Goal: Information Seeking & Learning: Learn about a topic

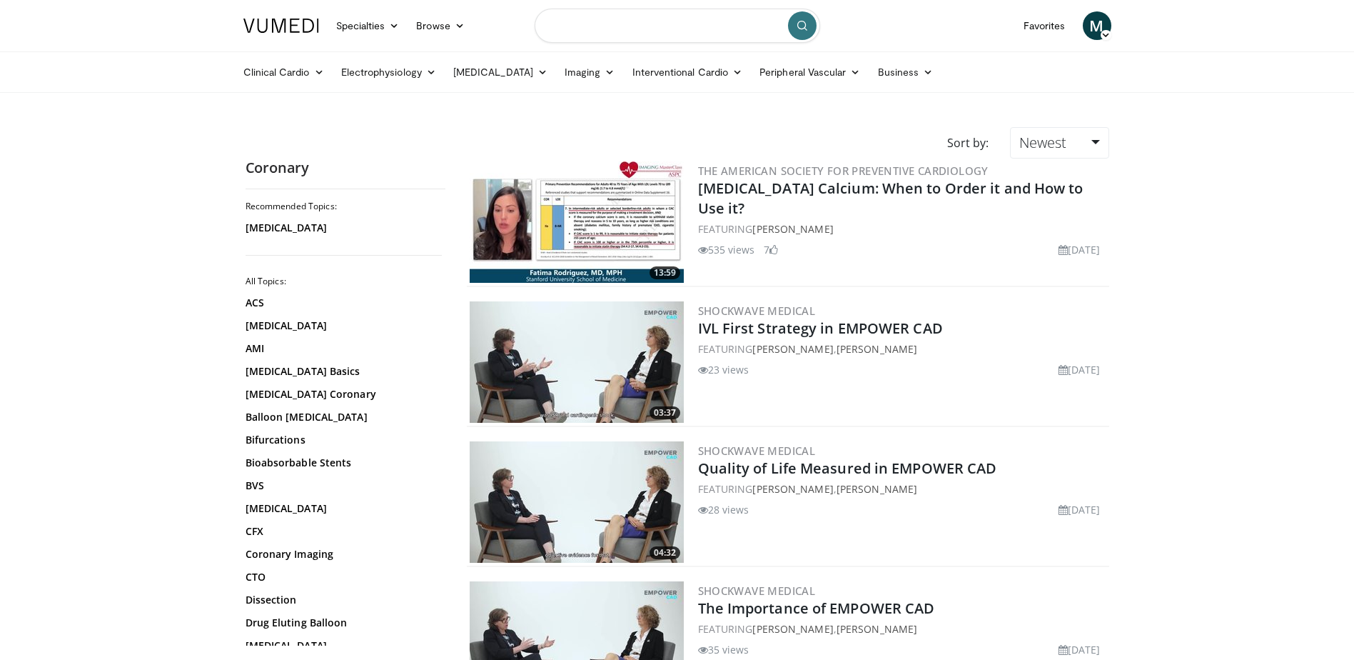
click at [555, 27] on input "Search topics, interventions" at bounding box center [677, 26] width 285 height 34
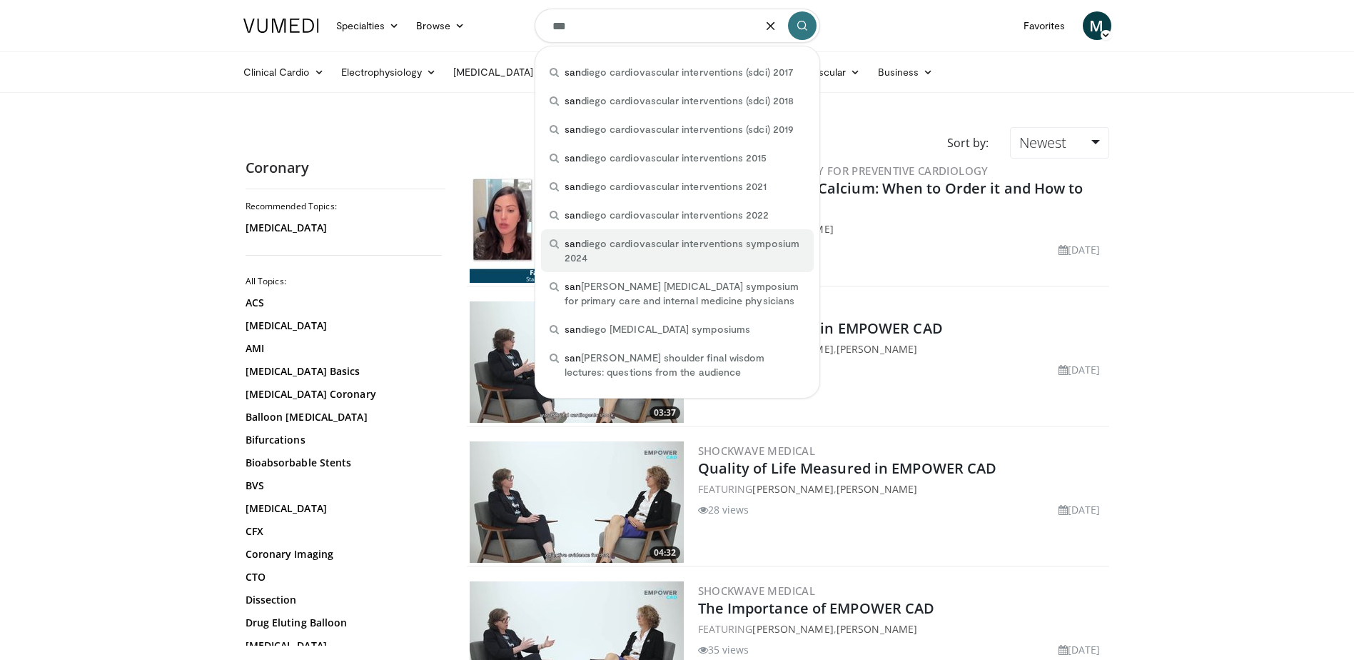
click at [595, 241] on span "san diego cardiovascular interventions symposium 2024" at bounding box center [685, 250] width 241 height 29
type input "**********"
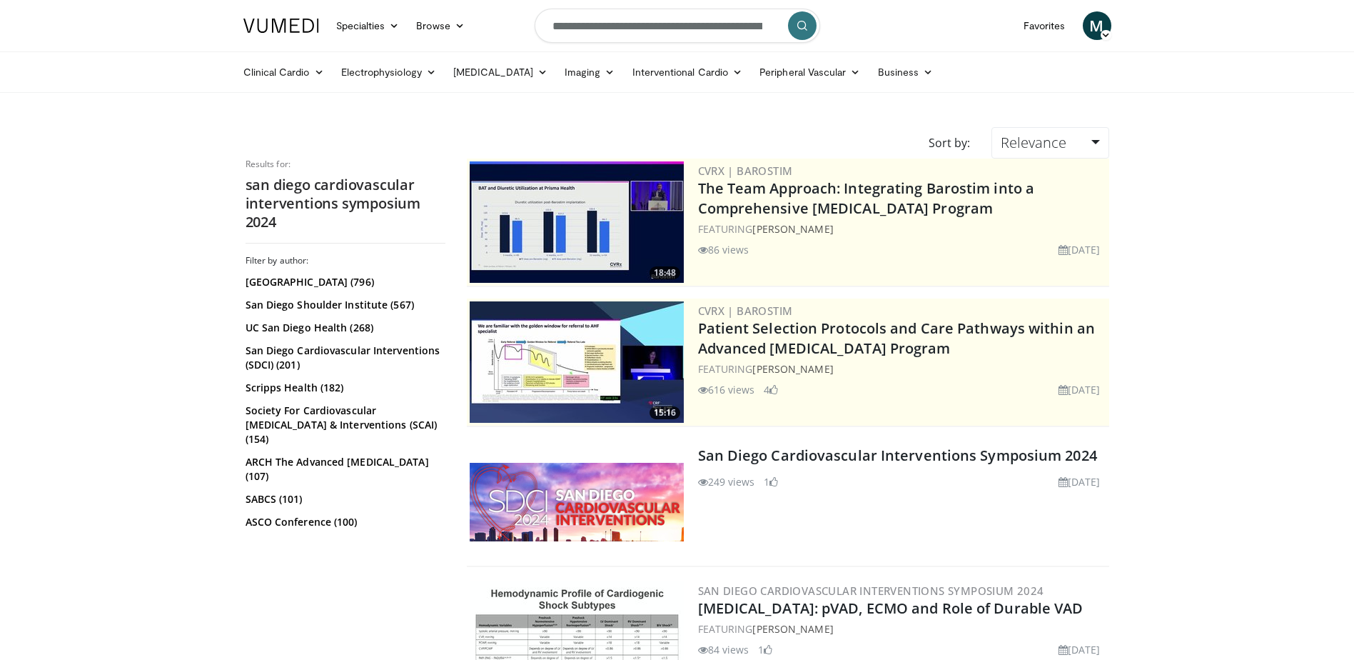
click at [513, 500] on img at bounding box center [577, 502] width 214 height 79
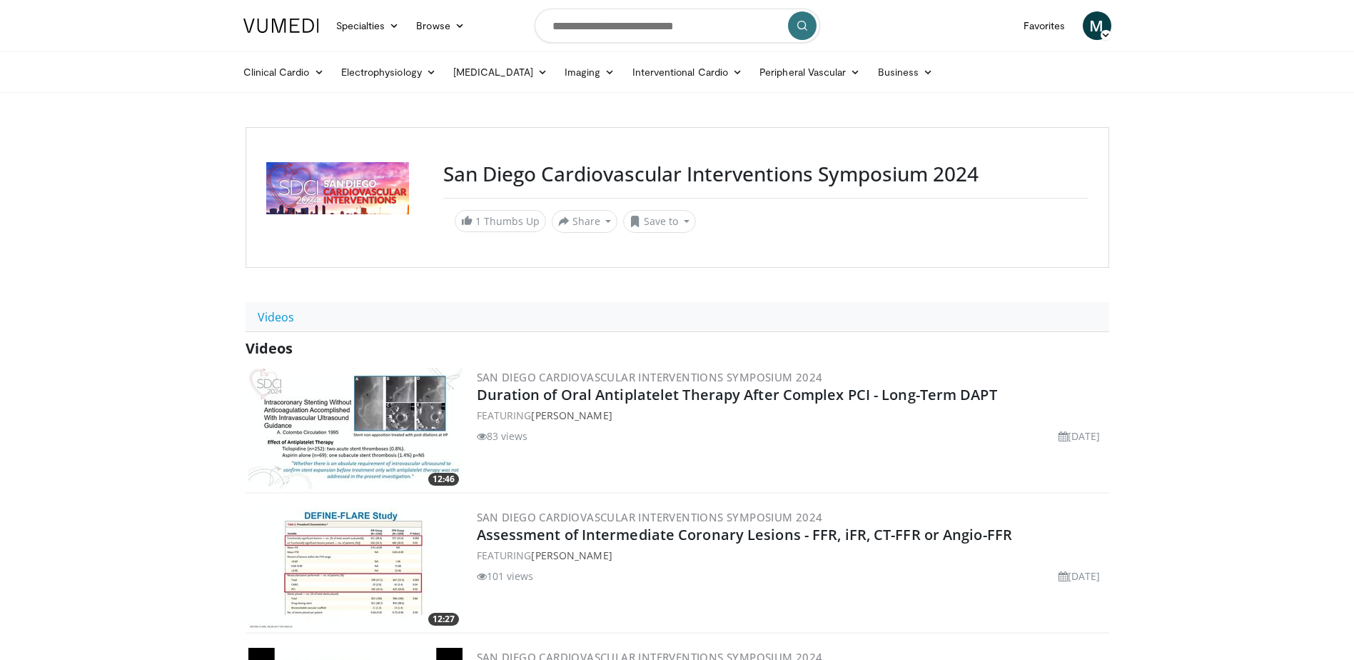
click at [401, 398] on img at bounding box center [355, 428] width 214 height 121
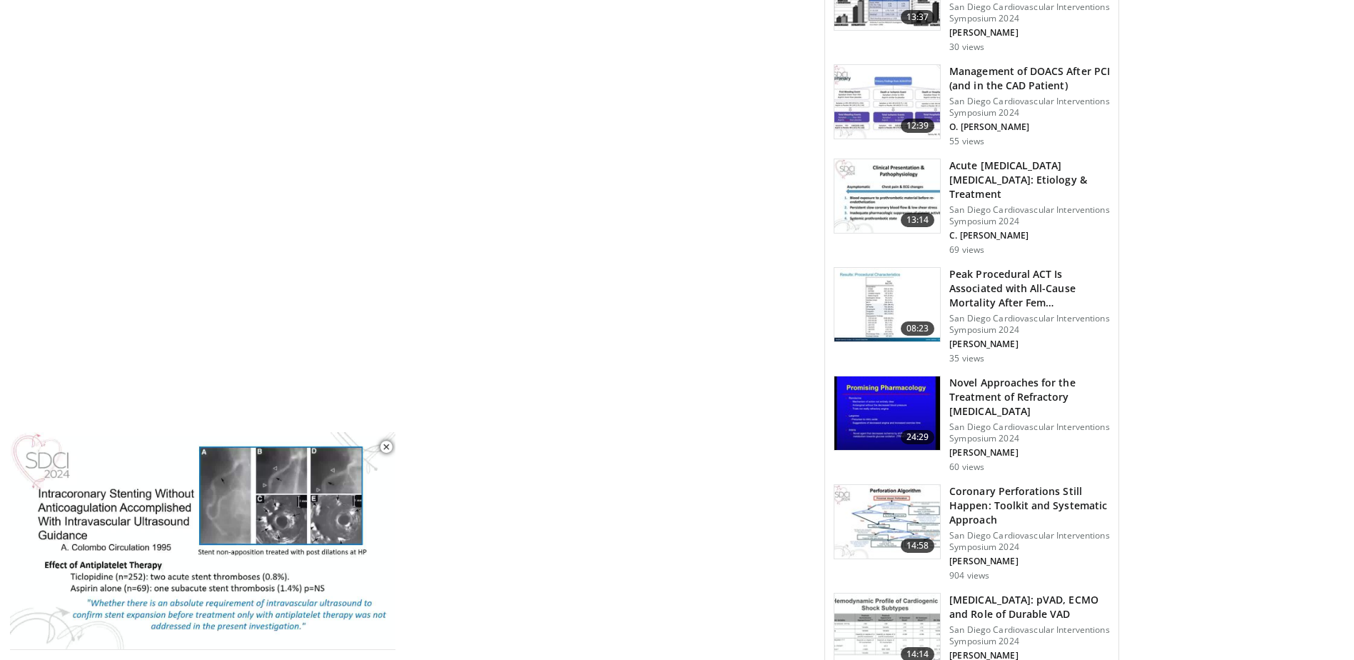
scroll to position [989, 0]
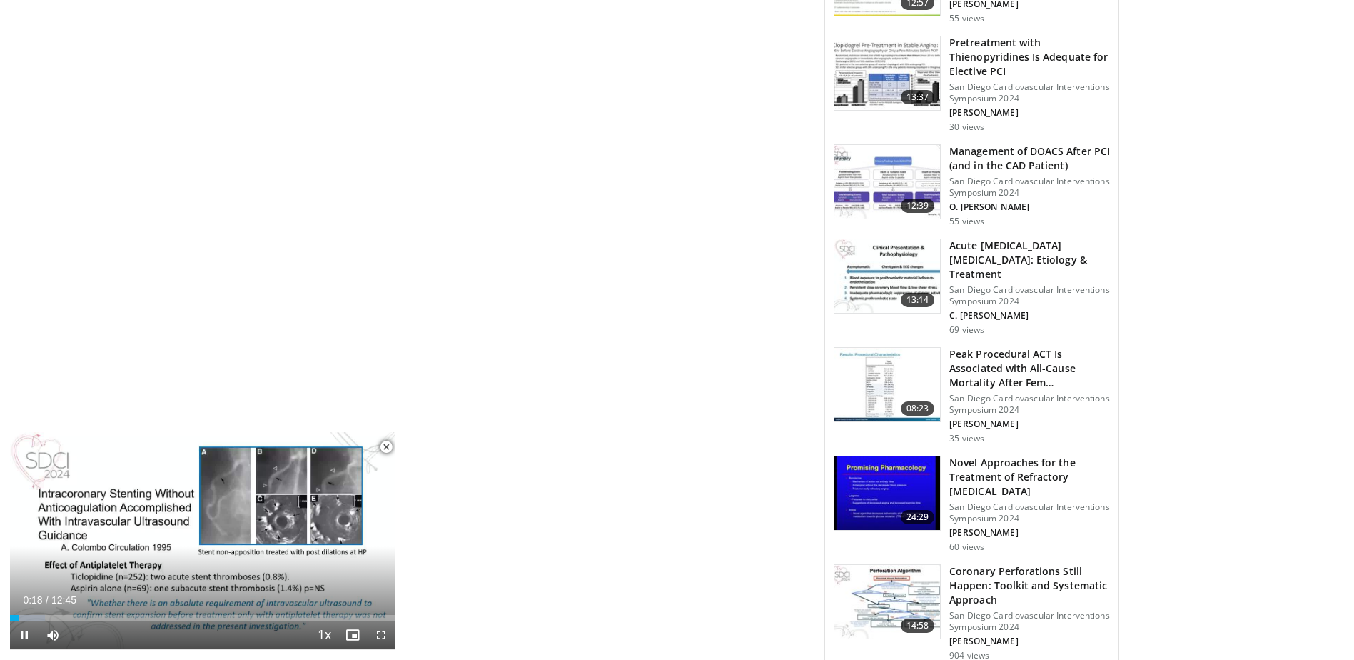
click at [385, 446] on span "Video Player" at bounding box center [386, 447] width 29 height 29
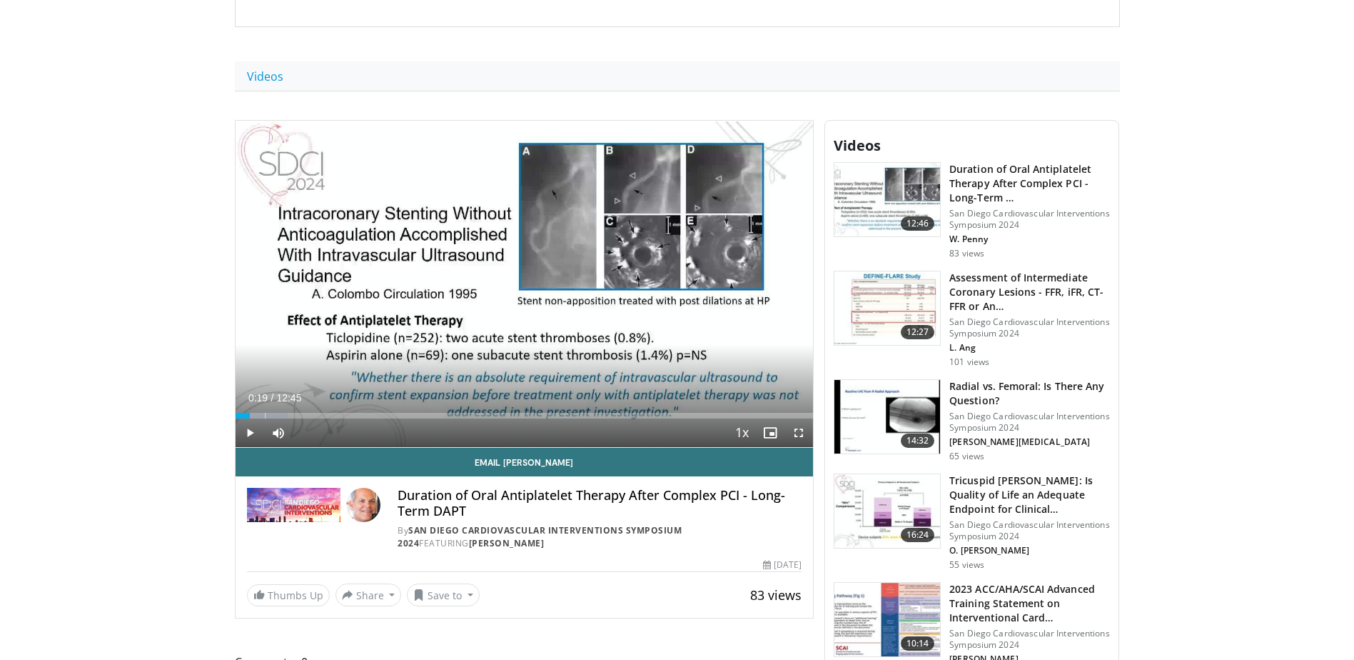
scroll to position [0, 0]
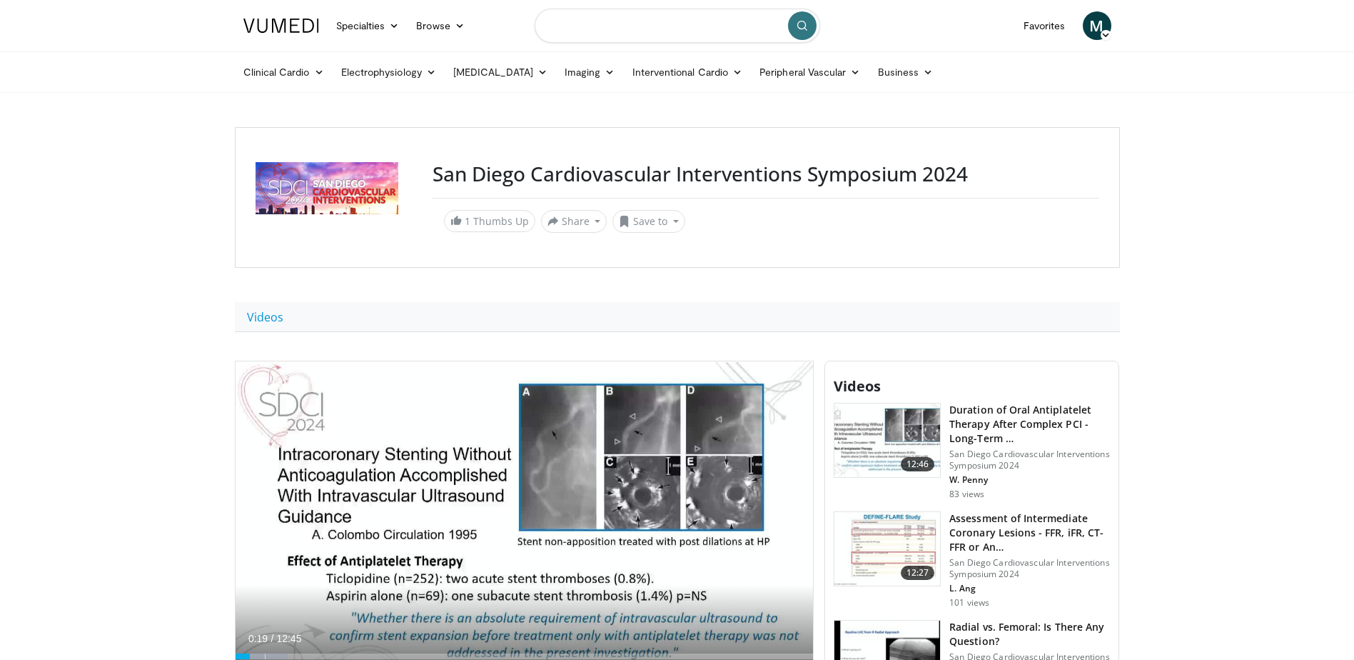
click at [575, 28] on input "Search topics, interventions" at bounding box center [677, 26] width 285 height 34
type input "**********"
click at [803, 31] on icon "submit" at bounding box center [802, 25] width 11 height 11
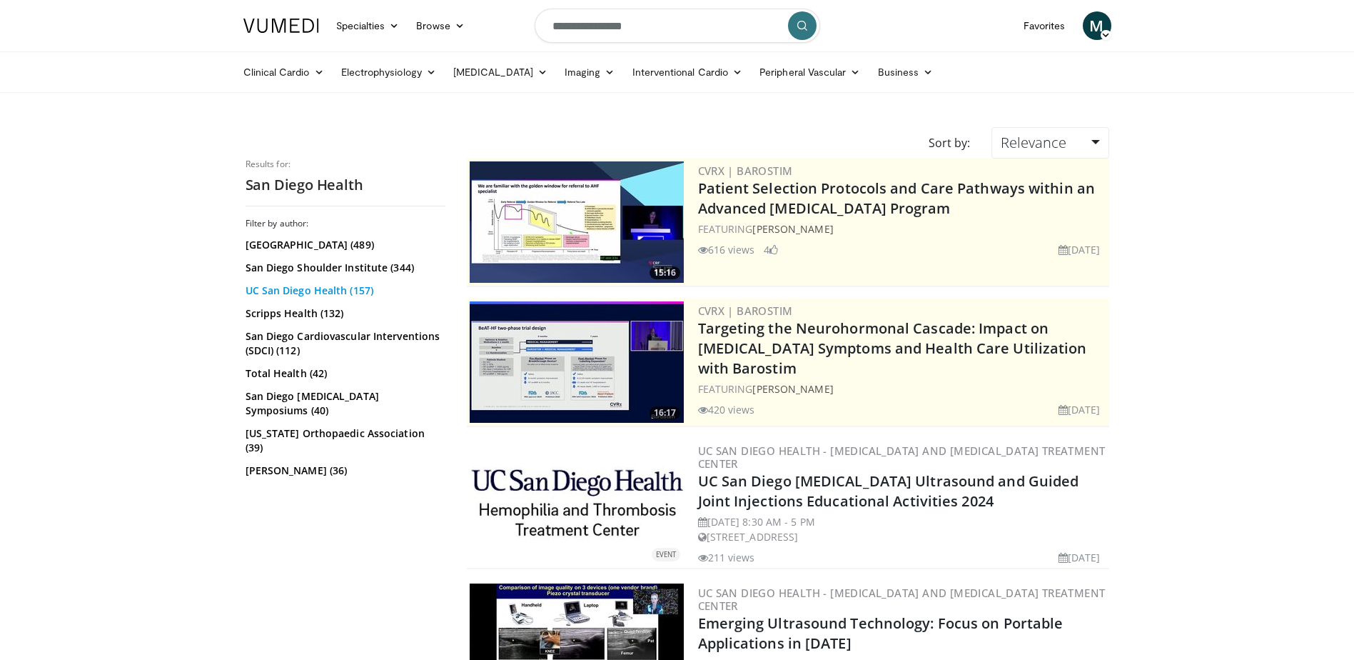
click at [294, 292] on link "UC San Diego Health (157)" at bounding box center [344, 290] width 196 height 14
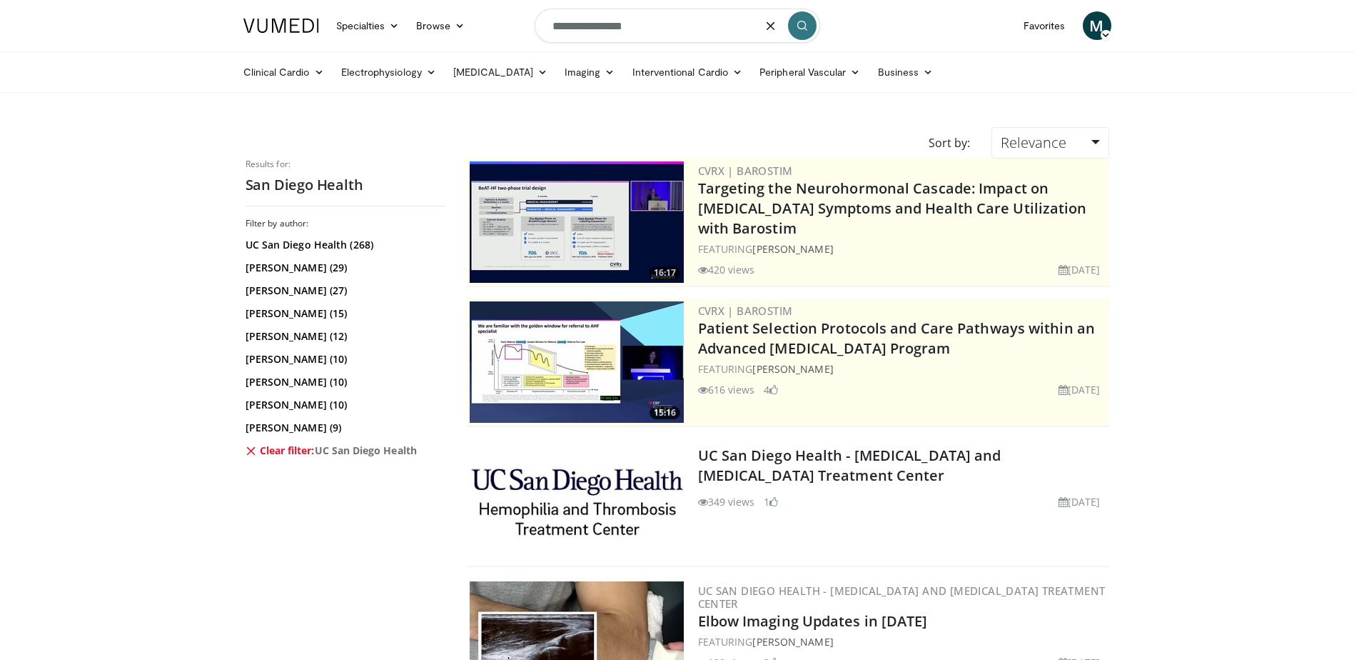
click at [651, 26] on input "**********" at bounding box center [677, 26] width 285 height 34
type input "**********"
click at [805, 26] on icon "submit" at bounding box center [802, 25] width 11 height 11
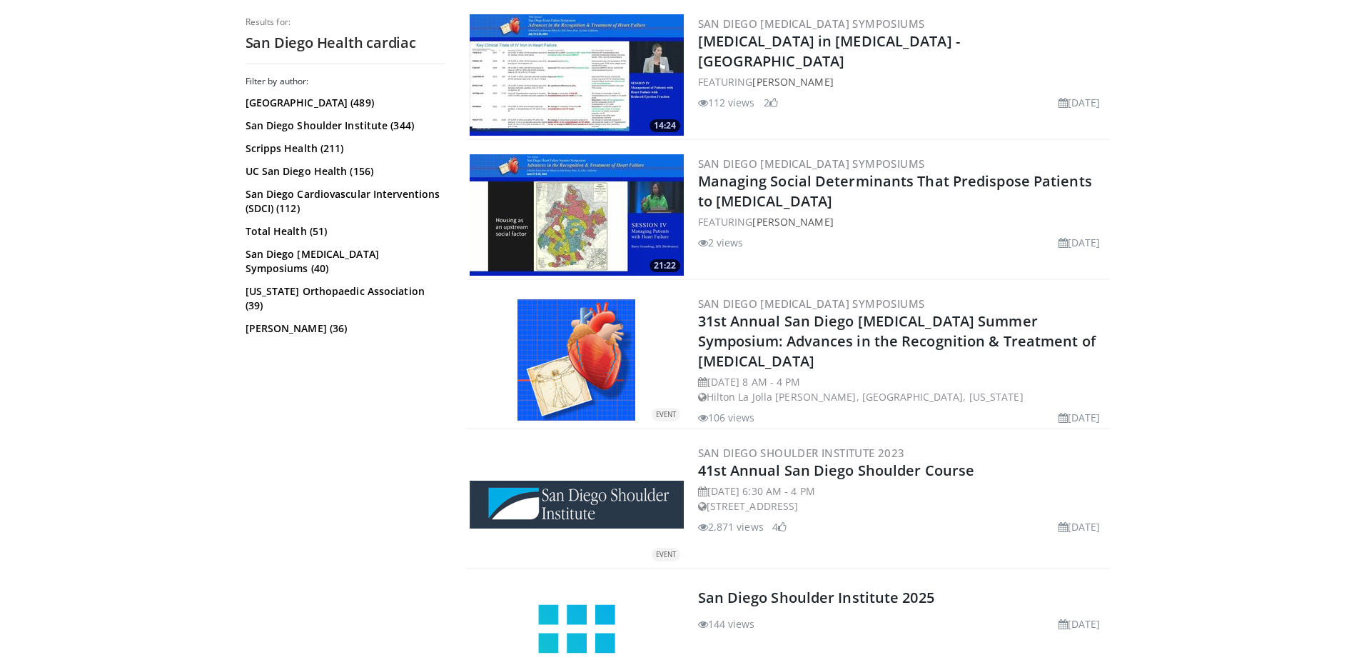
scroll to position [571, 0]
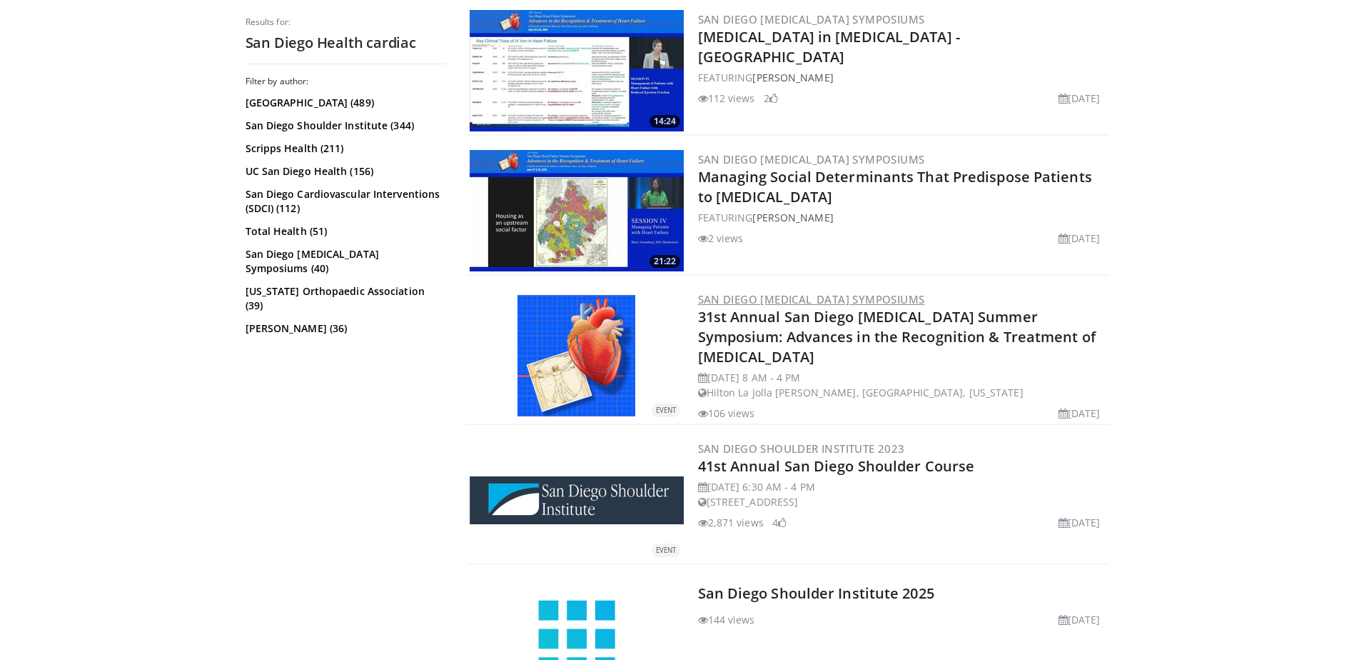
click at [757, 295] on link "San Diego [MEDICAL_DATA] Symposiums" at bounding box center [811, 299] width 227 height 14
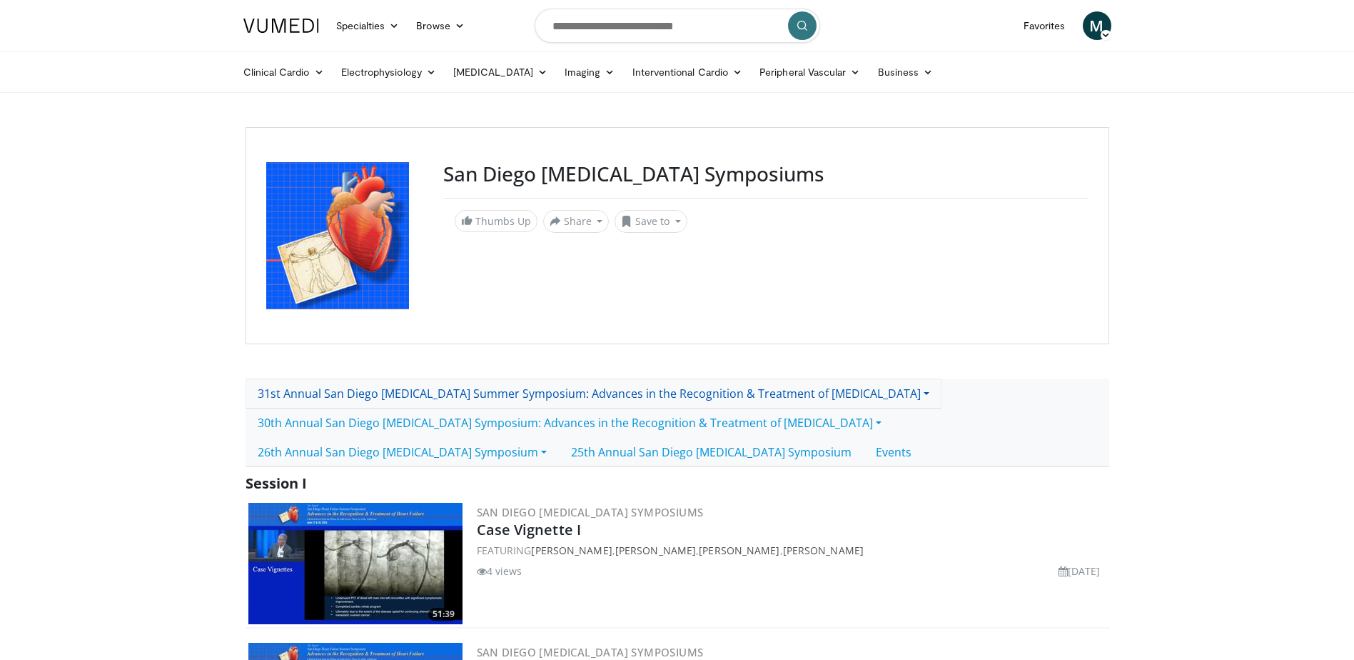
click at [883, 395] on link "31st Annual San Diego [MEDICAL_DATA] Summer Symposium: Advances in the Recognit…" at bounding box center [594, 393] width 696 height 30
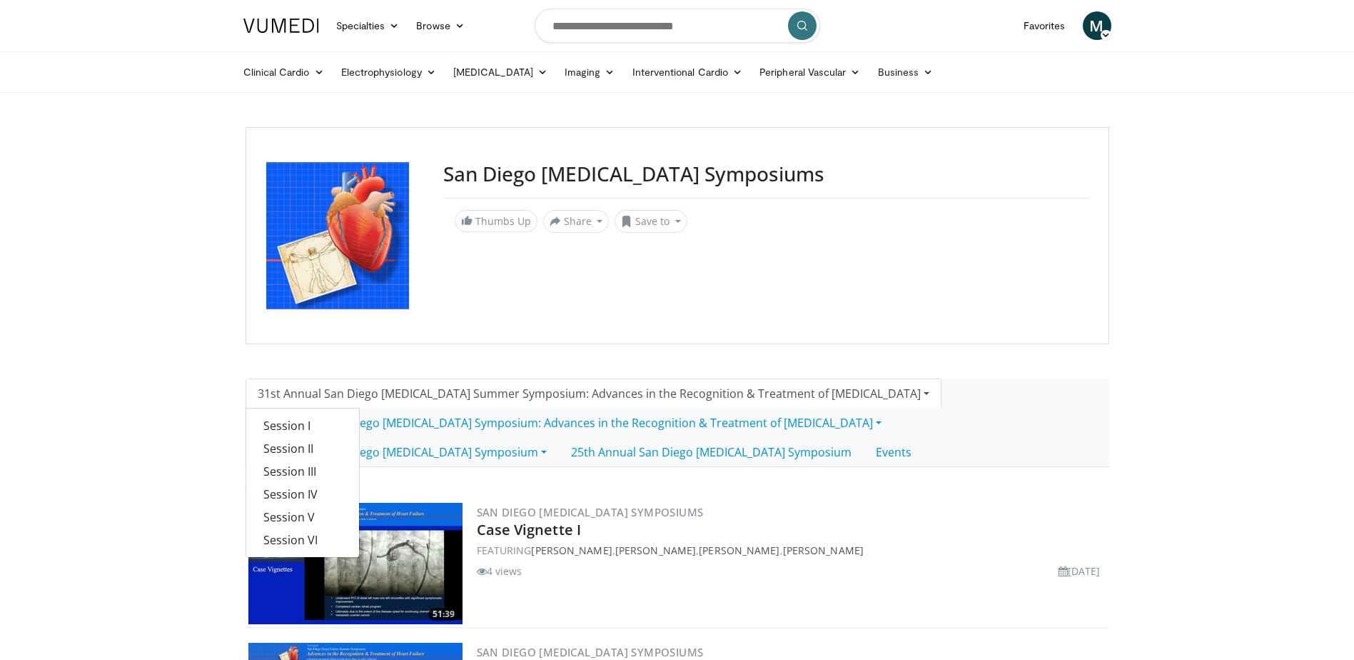
click at [883, 395] on link "31st Annual San Diego [MEDICAL_DATA] Summer Symposium: Advances in the Recognit…" at bounding box center [594, 393] width 696 height 30
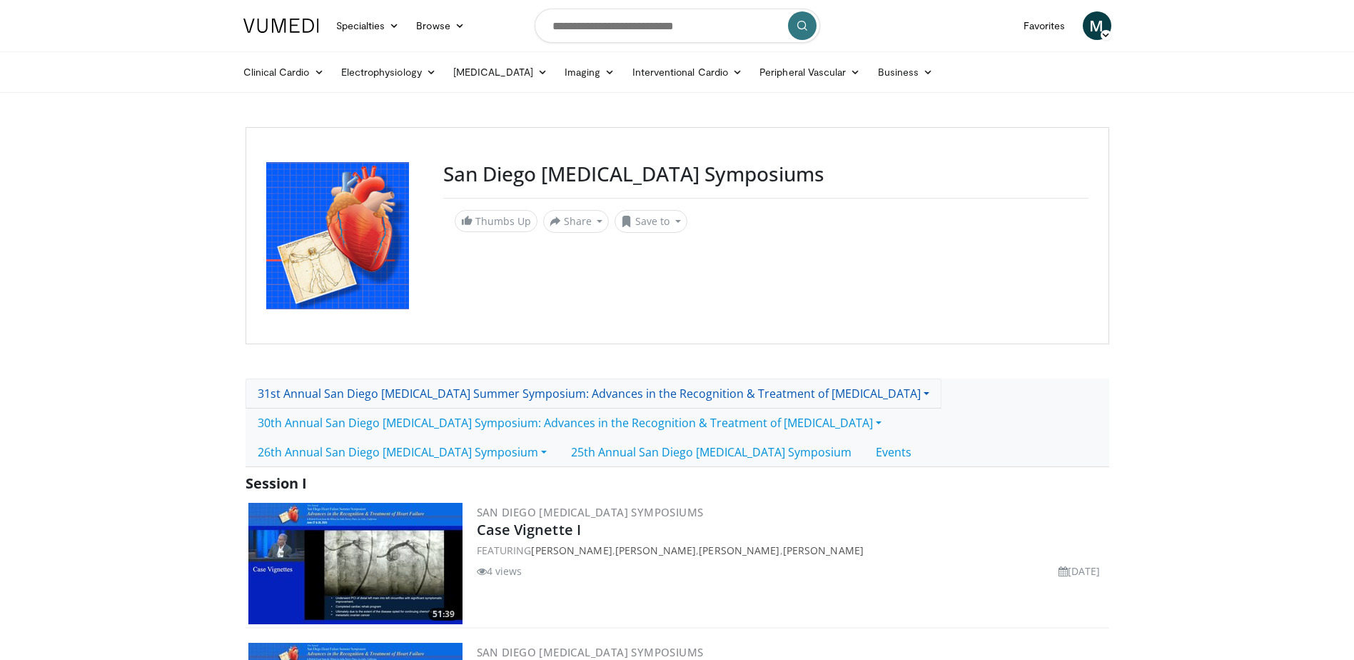
click at [884, 395] on link "31st Annual San Diego [MEDICAL_DATA] Summer Symposium: Advances in the Recognit…" at bounding box center [594, 393] width 696 height 30
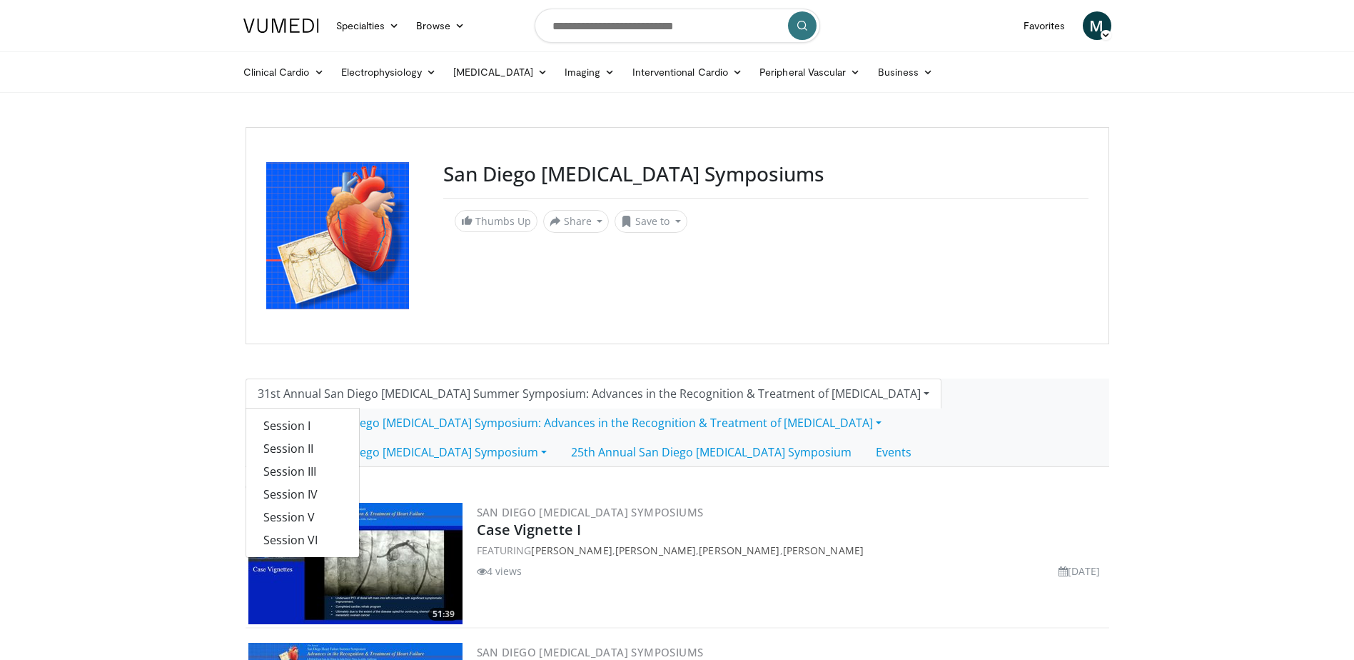
click at [884, 395] on link "31st Annual San Diego [MEDICAL_DATA] Summer Symposium: Advances in the Recognit…" at bounding box center [594, 393] width 696 height 30
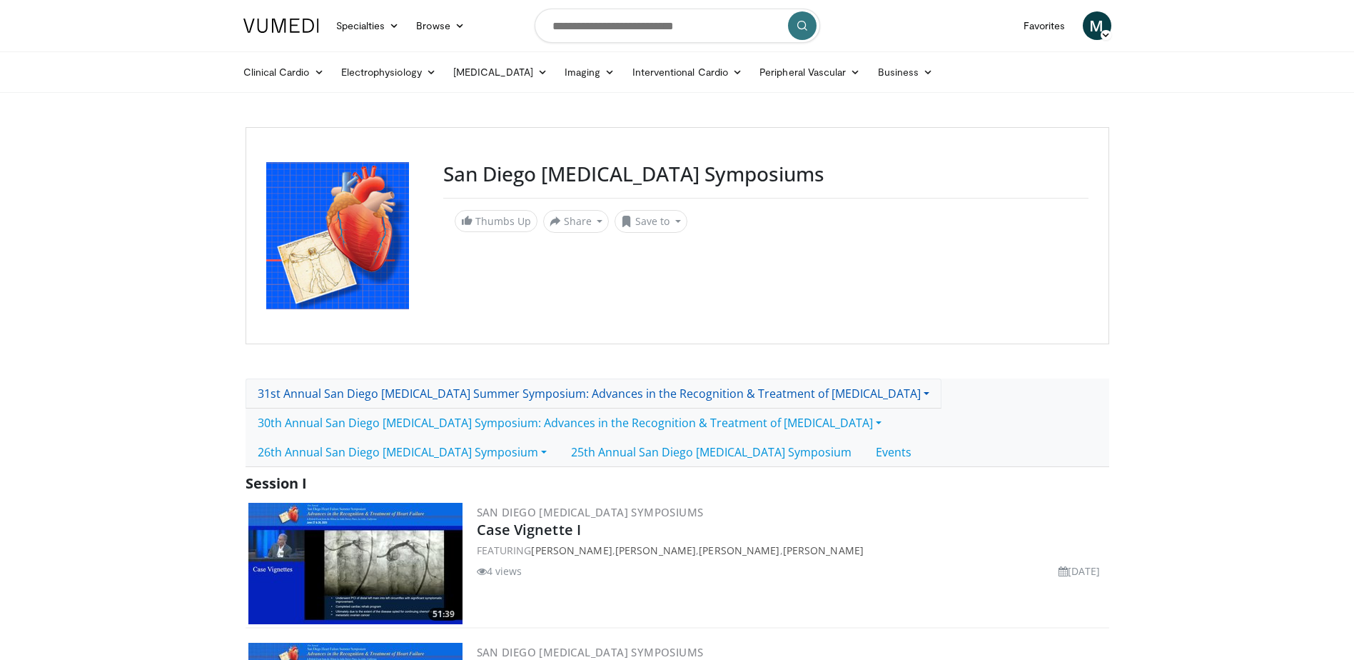
click at [884, 394] on link "31st Annual San Diego [MEDICAL_DATA] Summer Symposium: Advances in the Recognit…" at bounding box center [594, 393] width 696 height 30
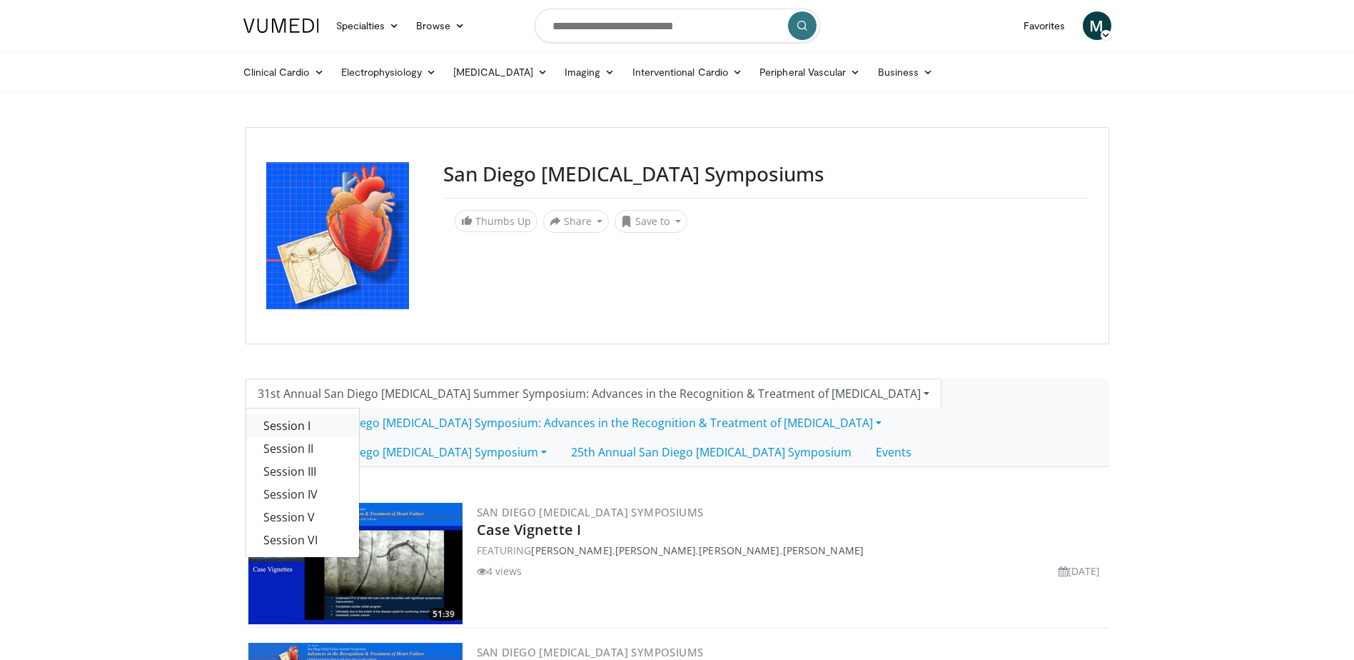
click at [298, 425] on link "Session I" at bounding box center [302, 425] width 113 height 23
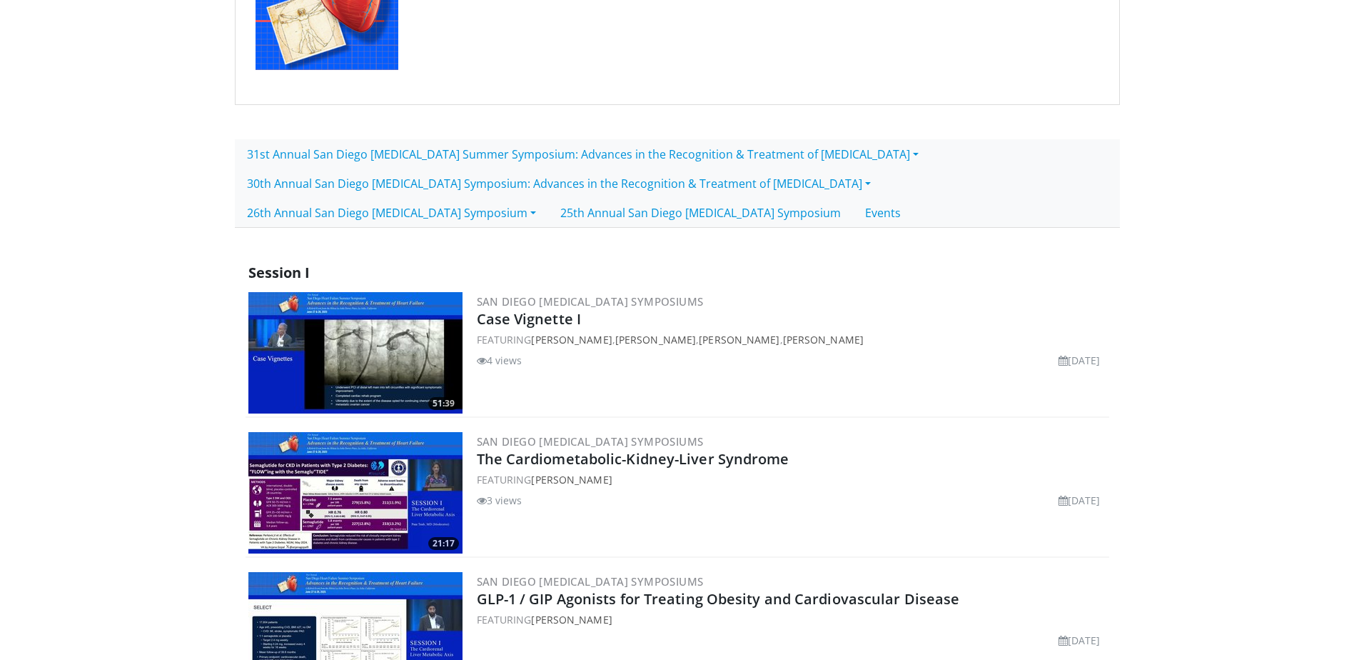
scroll to position [166, 0]
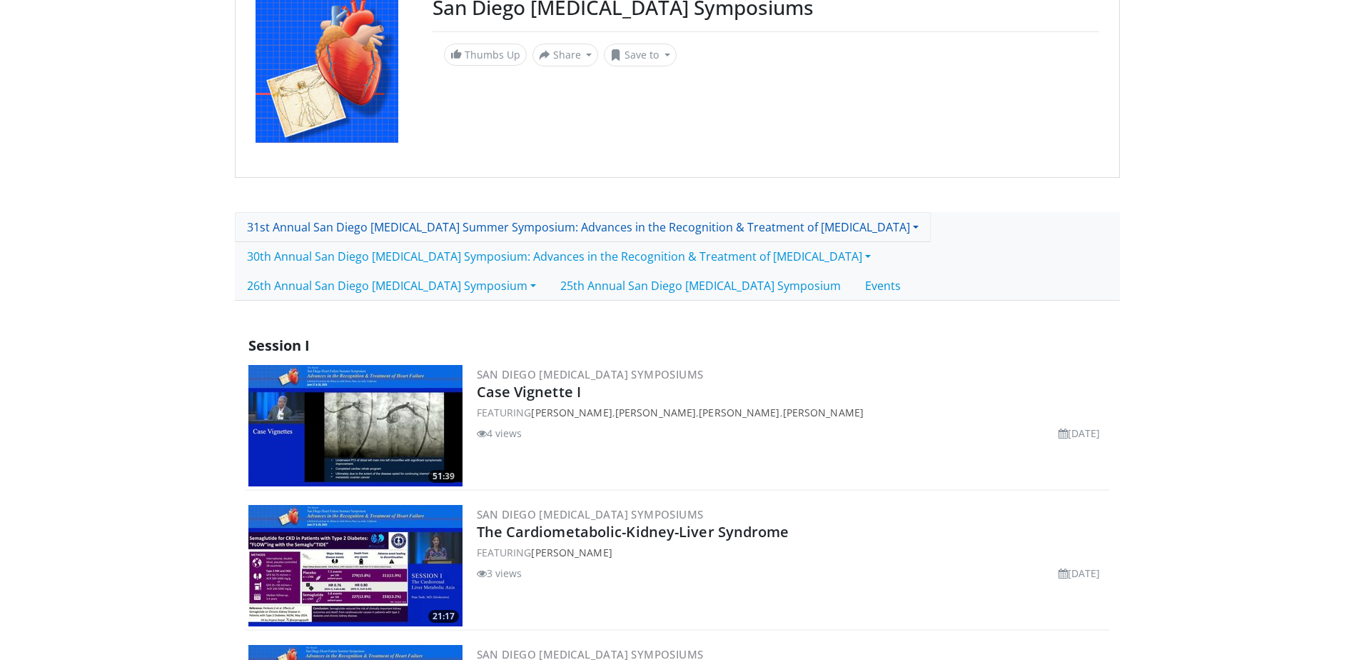
click at [870, 226] on link "31st Annual San Diego [MEDICAL_DATA] Summer Symposium: Advances in the Recognit…" at bounding box center [583, 227] width 696 height 30
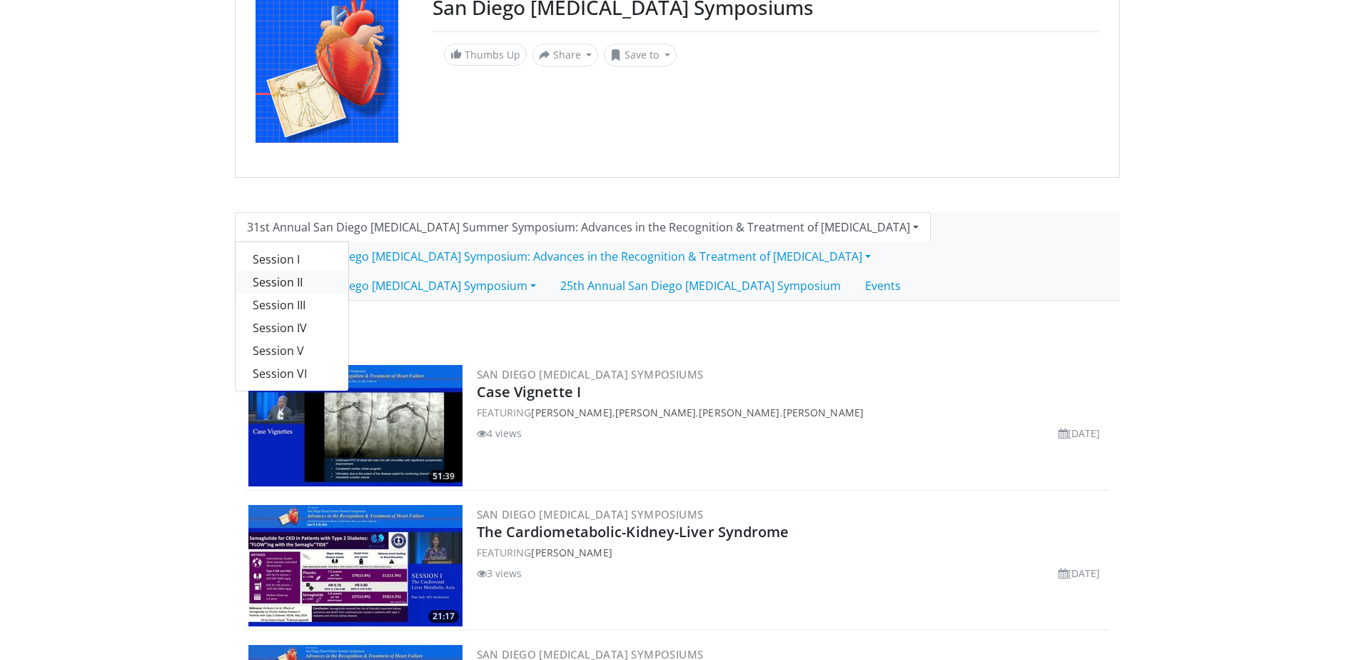
click at [254, 283] on link "Session II" at bounding box center [292, 282] width 113 height 23
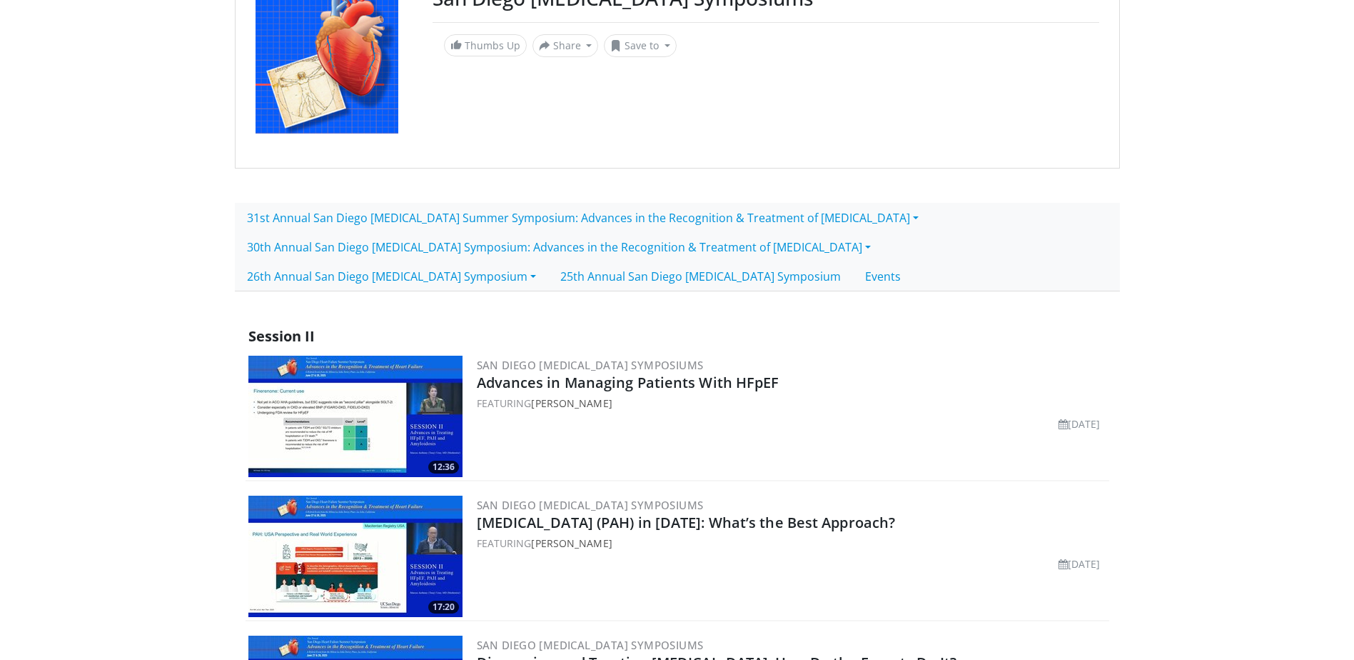
scroll to position [171, 0]
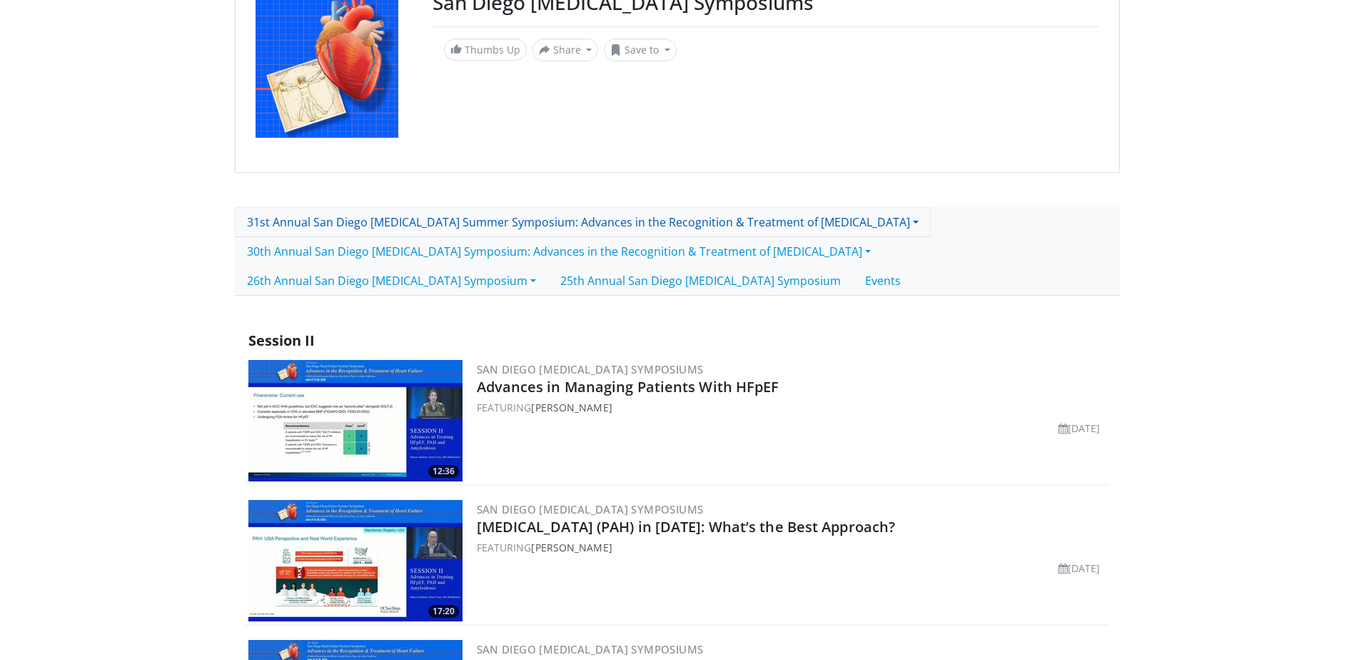
click at [865, 217] on link "31st Annual San Diego [MEDICAL_DATA] Summer Symposium: Advances in the Recognit…" at bounding box center [583, 222] width 696 height 30
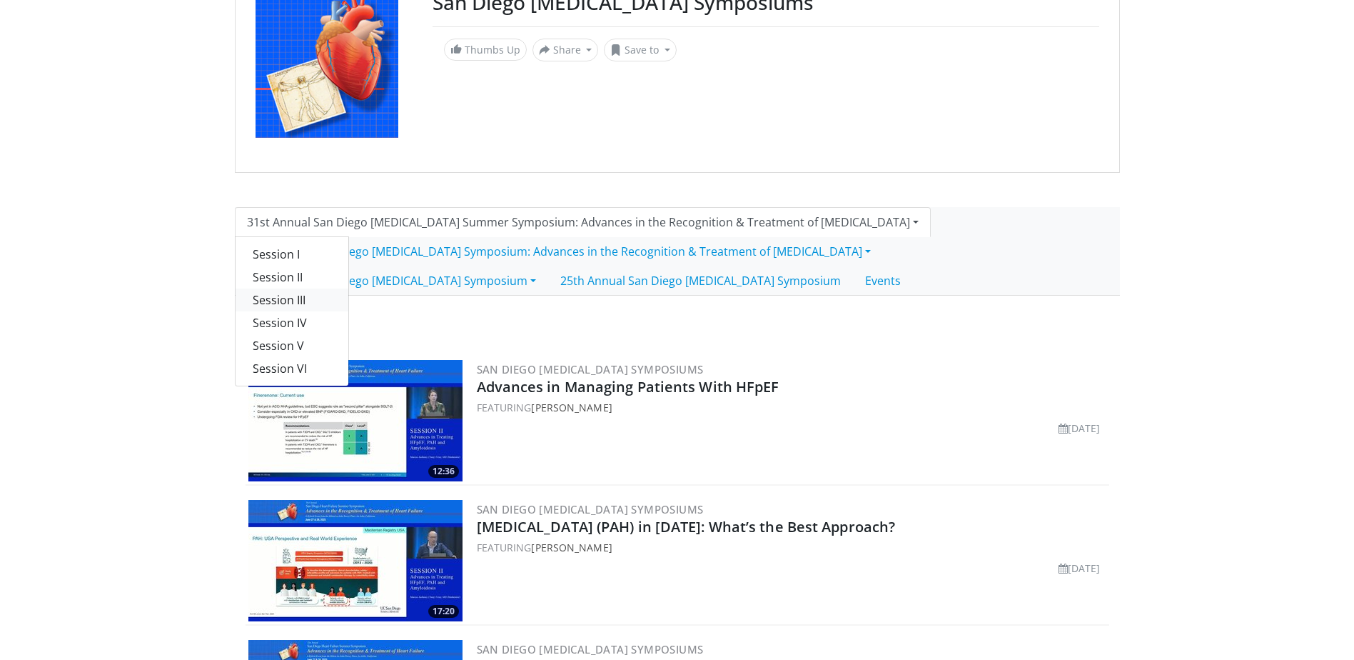
click at [278, 298] on link "Session III" at bounding box center [292, 299] width 113 height 23
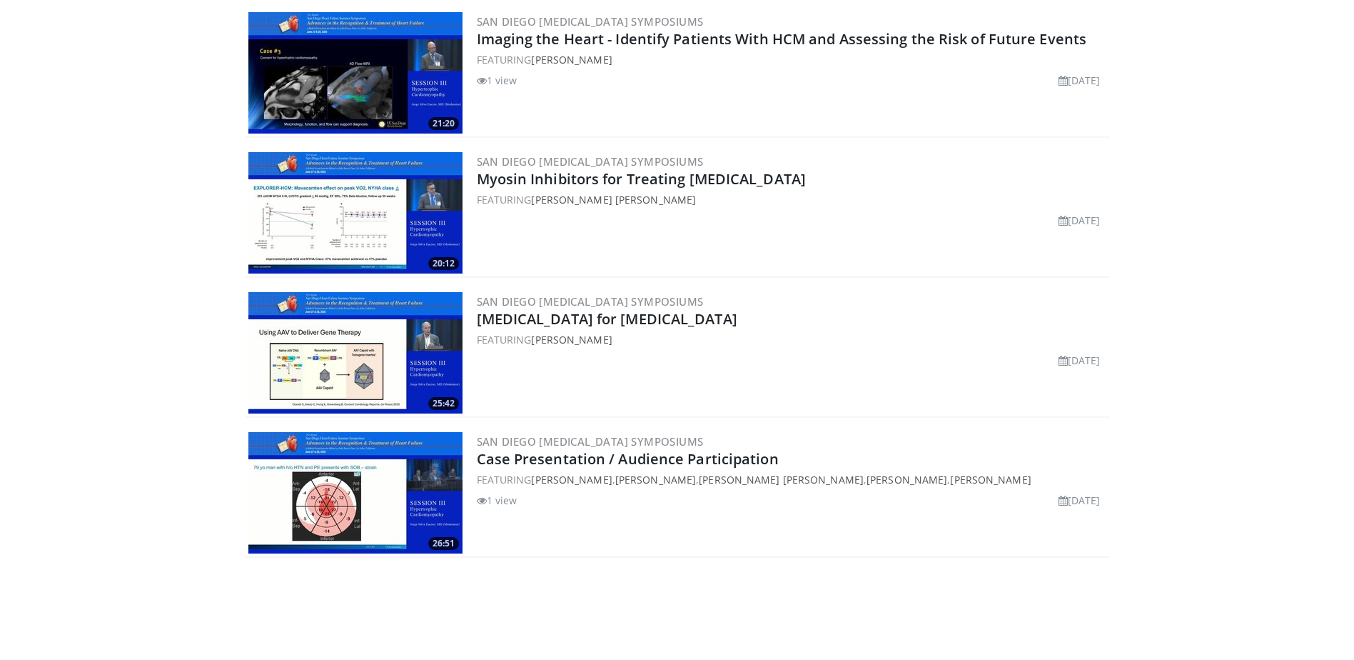
scroll to position [504, 0]
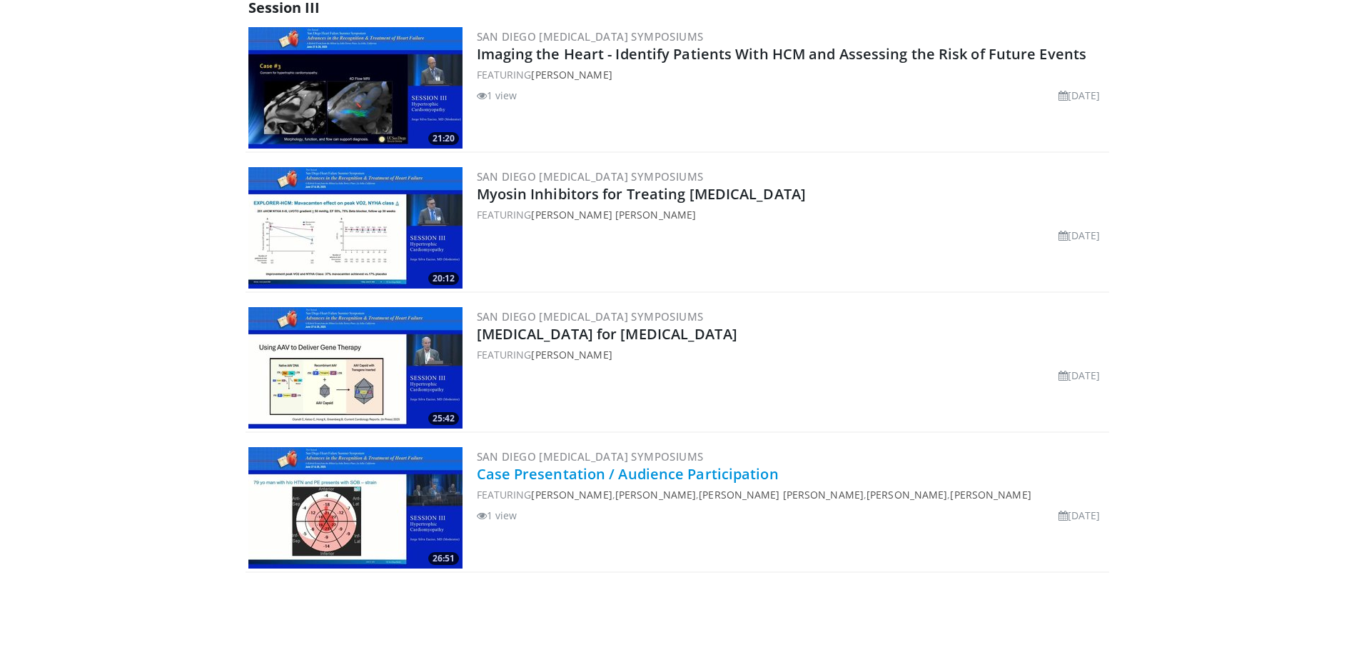
click at [532, 472] on link "Case Presentation / Audience Participation" at bounding box center [628, 473] width 302 height 19
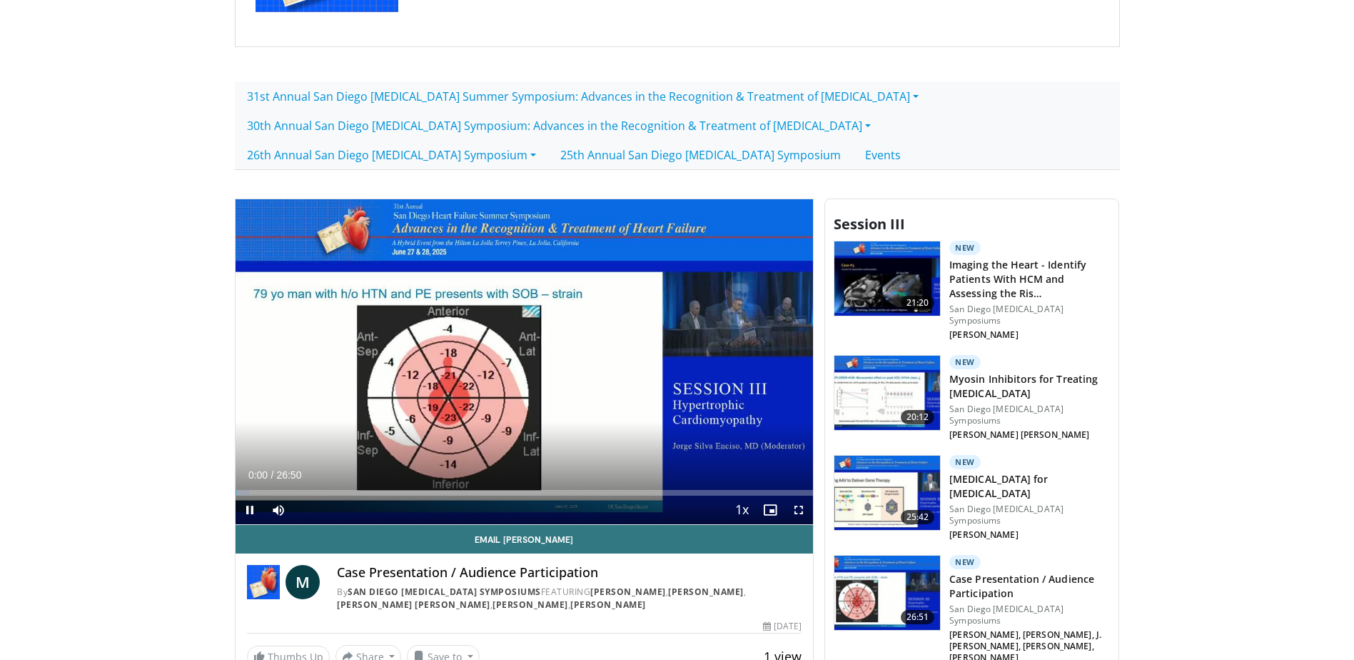
scroll to position [327, 0]
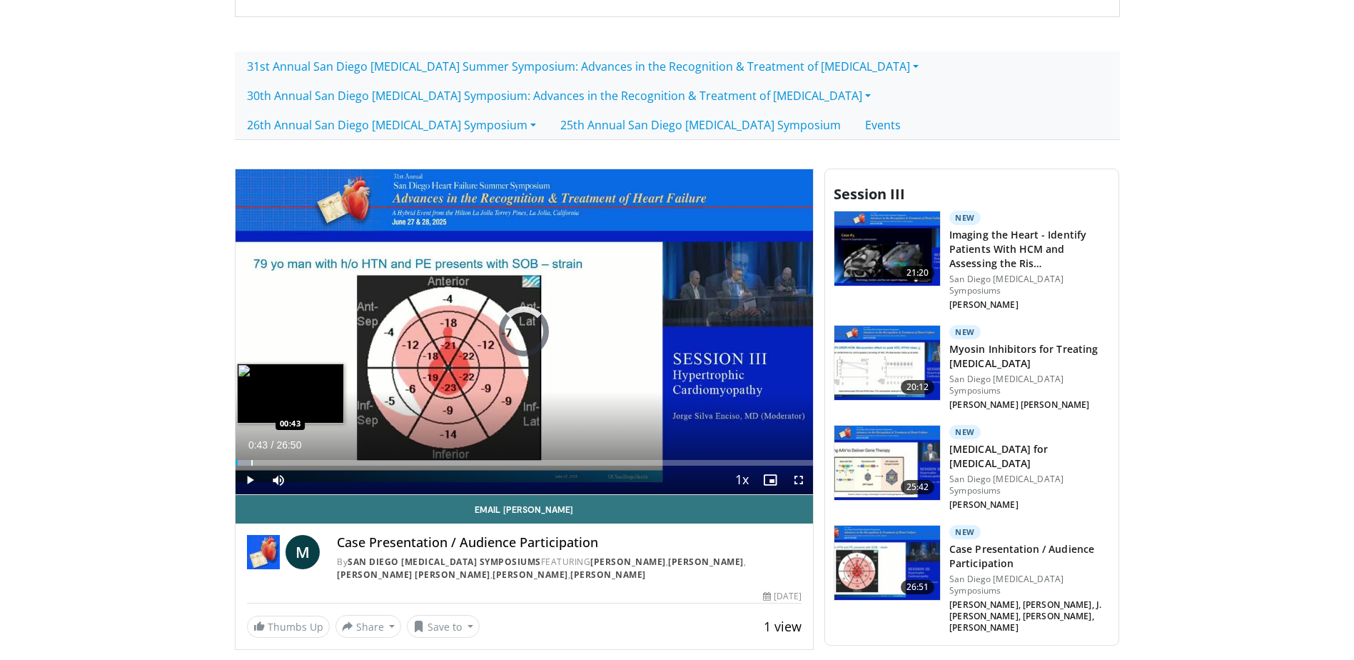
click at [252, 464] on div "Progress Bar" at bounding box center [251, 463] width 1 height 6
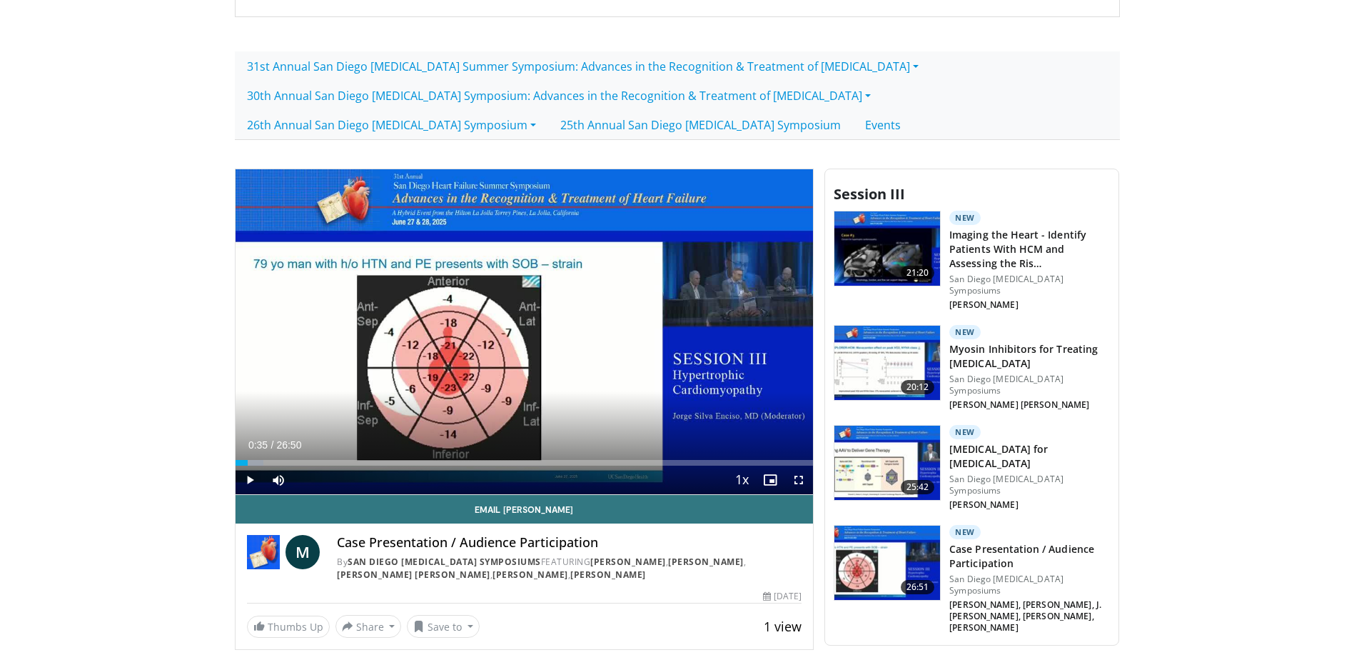
click at [249, 462] on div "Progress Bar" at bounding box center [249, 463] width 1 height 6
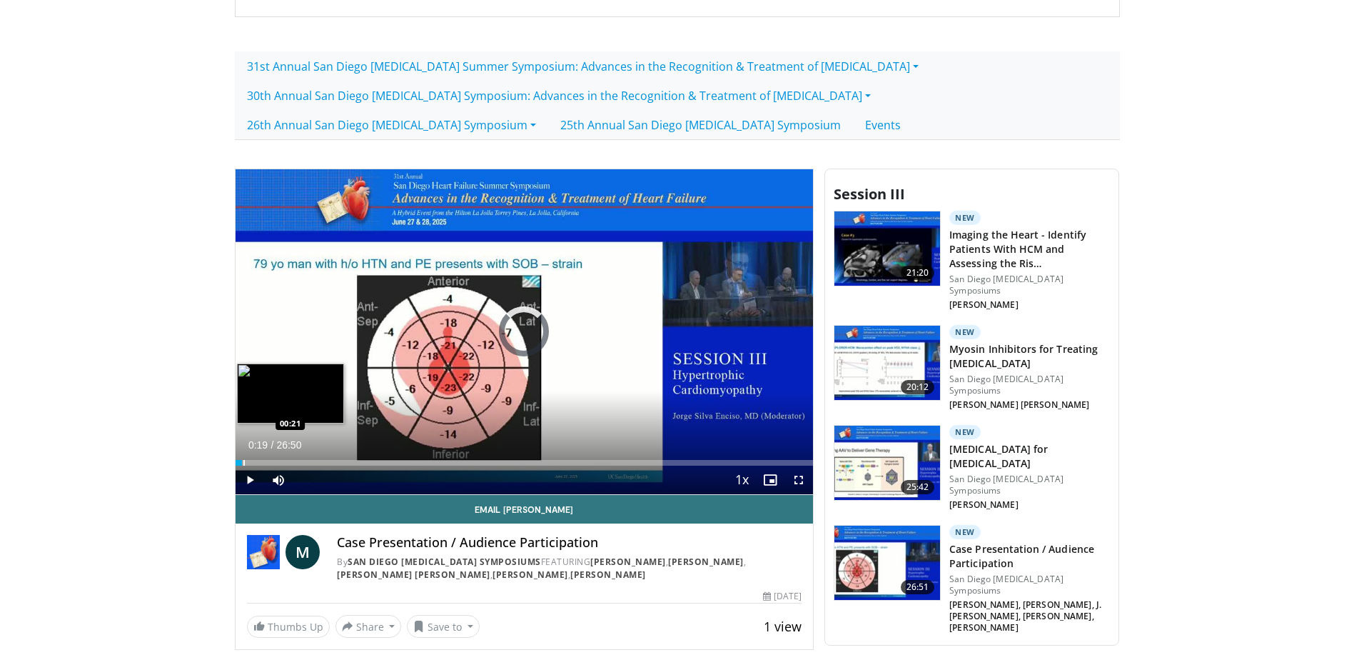
click at [243, 460] on div "Progress Bar" at bounding box center [243, 463] width 1 height 6
click at [264, 458] on div "Loaded : 6.16% 01:21 01:21" at bounding box center [525, 459] width 578 height 14
click at [286, 465] on div "Progress Bar" at bounding box center [286, 463] width 1 height 6
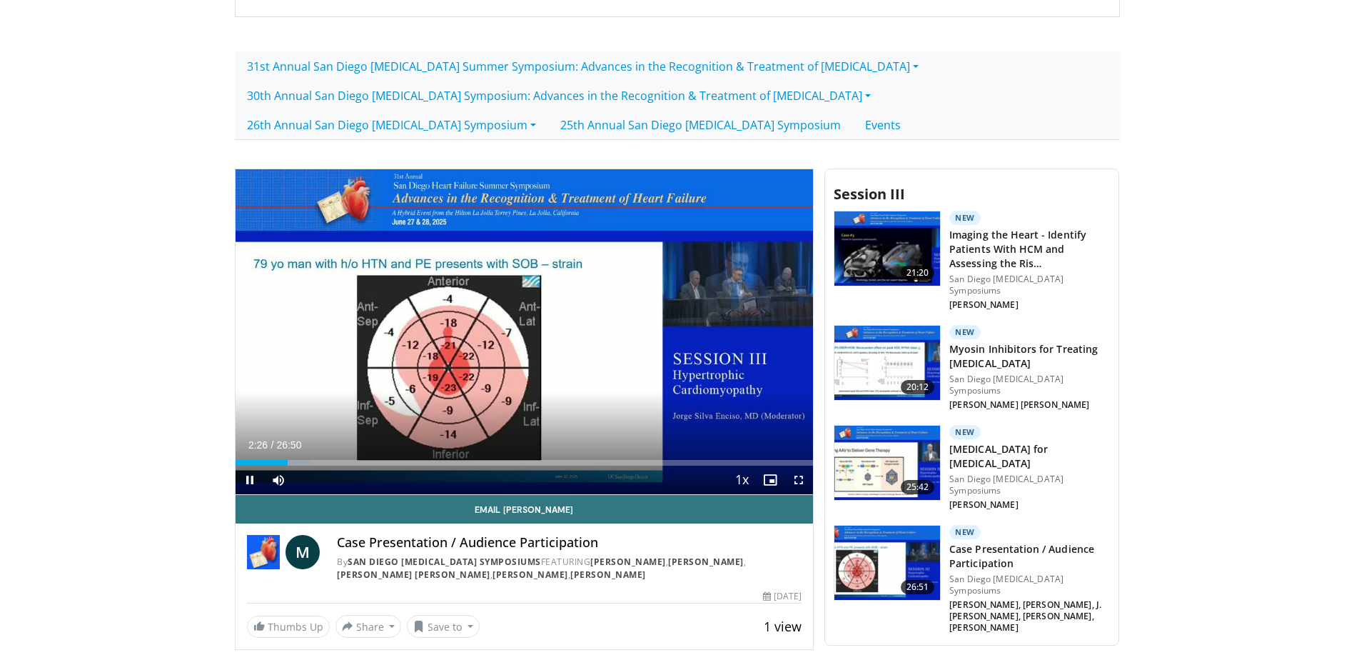
click at [325, 472] on video-js "**********" at bounding box center [525, 331] width 578 height 325
click at [322, 468] on div "Current Time 2:28 / Duration 26:50 Pause Skip Backward Skip Forward Mute 72% Lo…" at bounding box center [525, 479] width 578 height 29
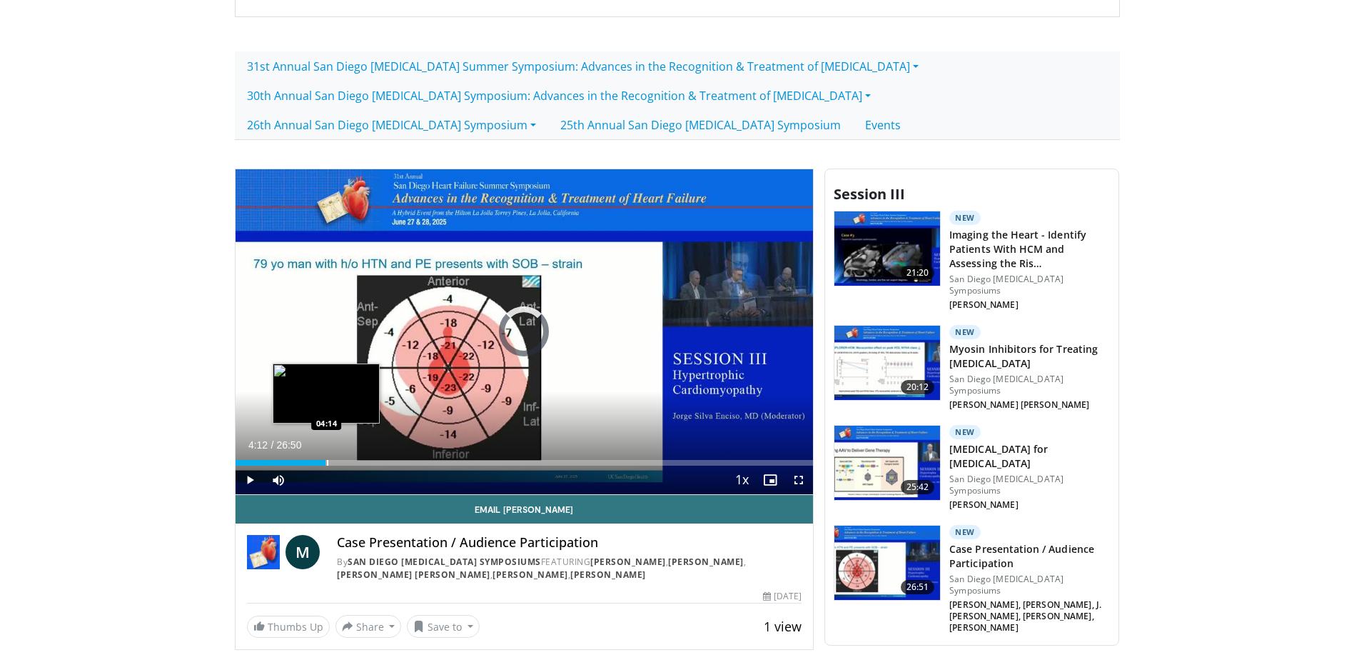
click at [327, 463] on div "Progress Bar" at bounding box center [327, 463] width 1 height 6
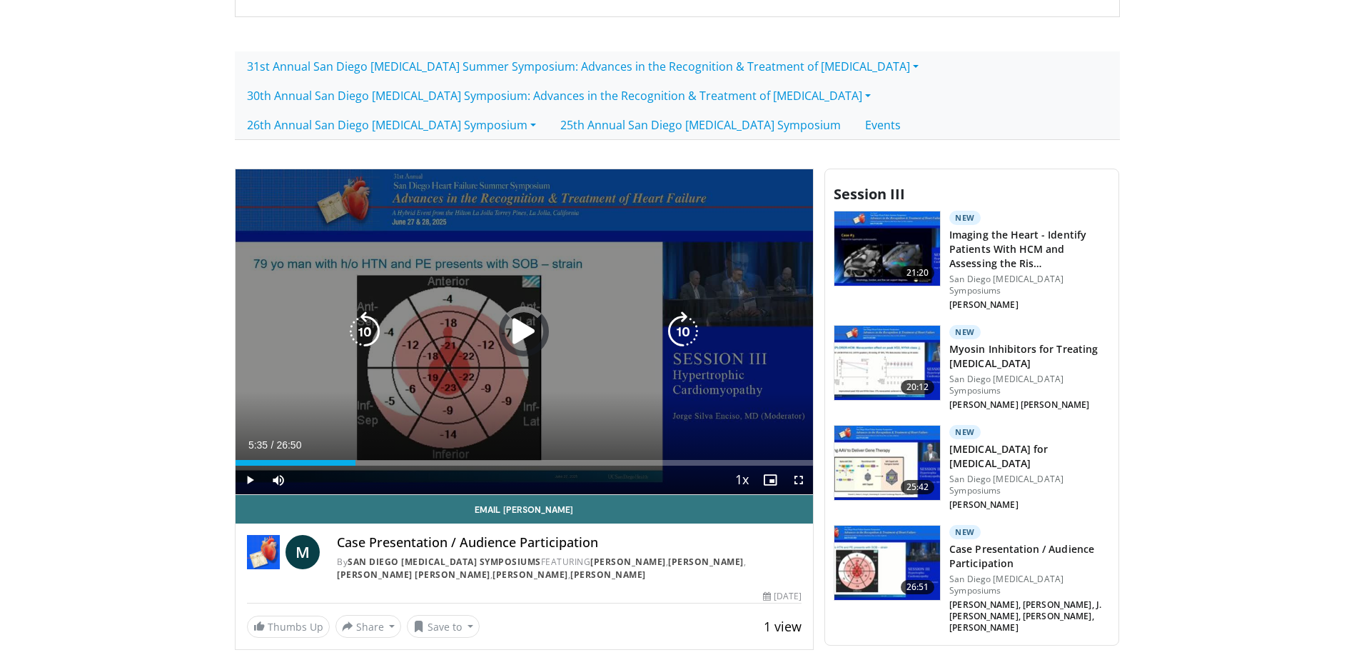
click at [355, 465] on div "Loaded : 19.71% 05:35 05:18" at bounding box center [525, 463] width 578 height 6
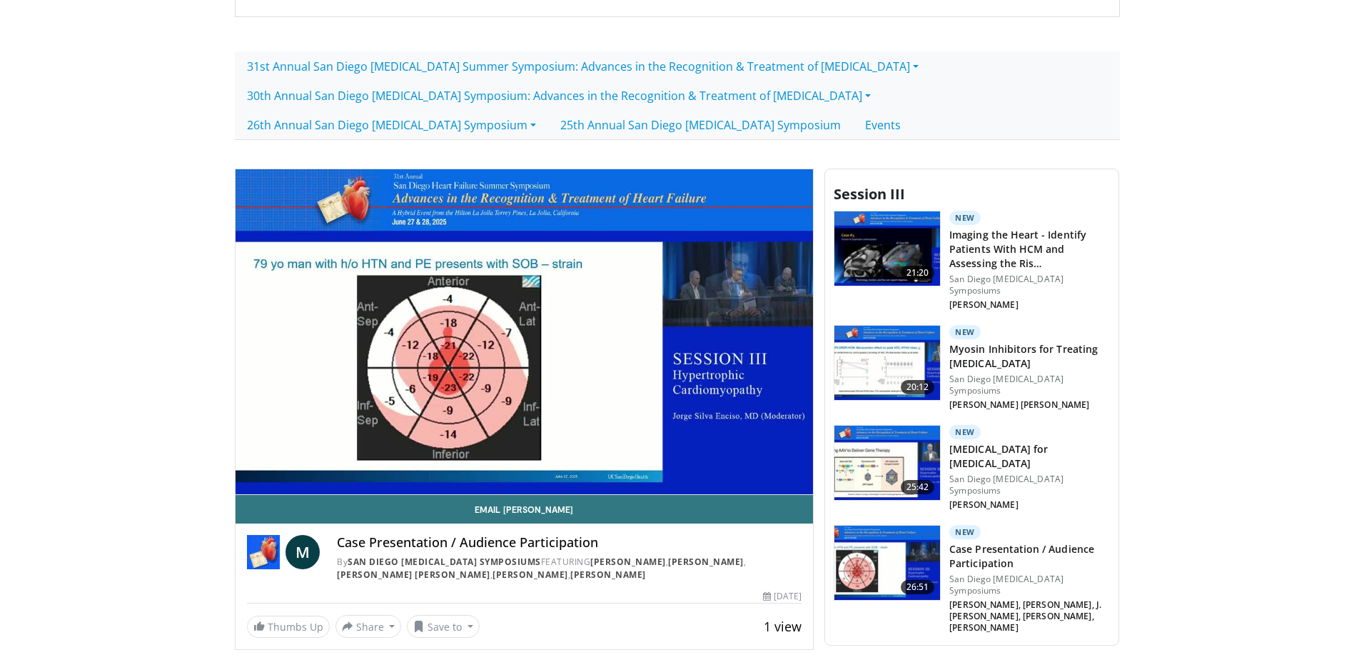
click at [441, 468] on video-js "**********" at bounding box center [525, 331] width 578 height 325
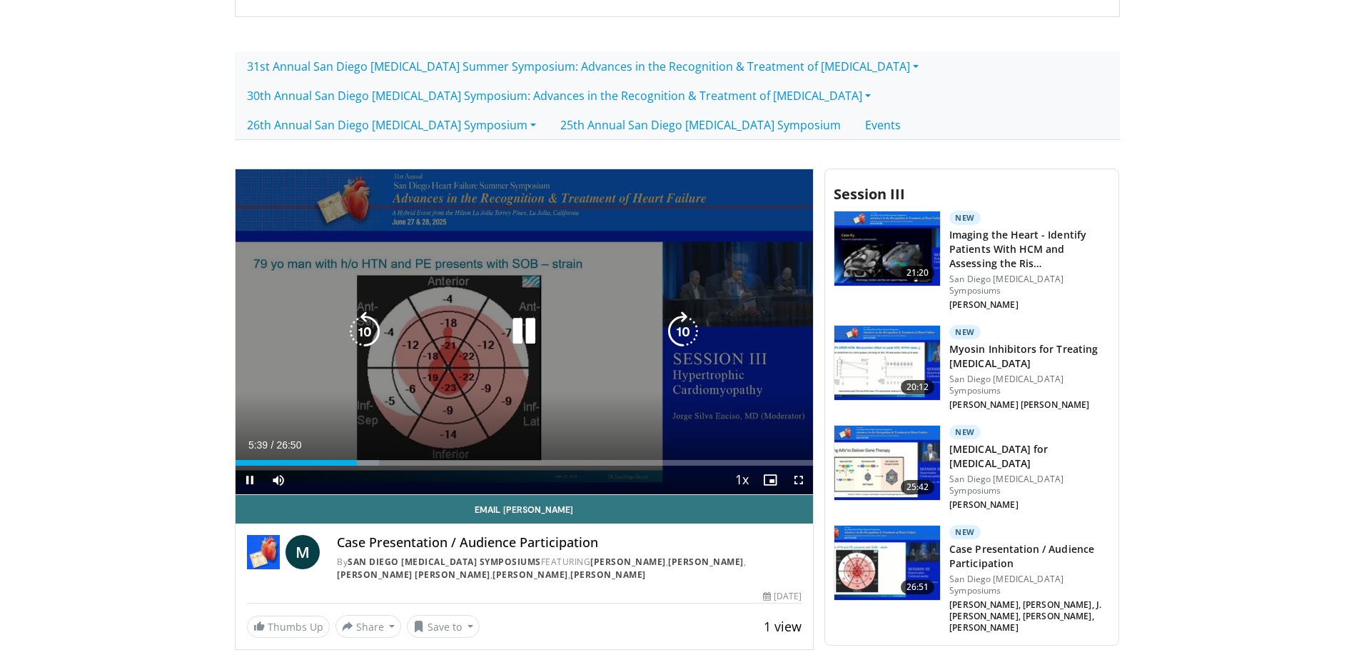
click at [432, 470] on div "Current Time 5:39 / Duration 26:50 Pause Skip Backward Skip Forward Mute 72% Lo…" at bounding box center [525, 479] width 578 height 29
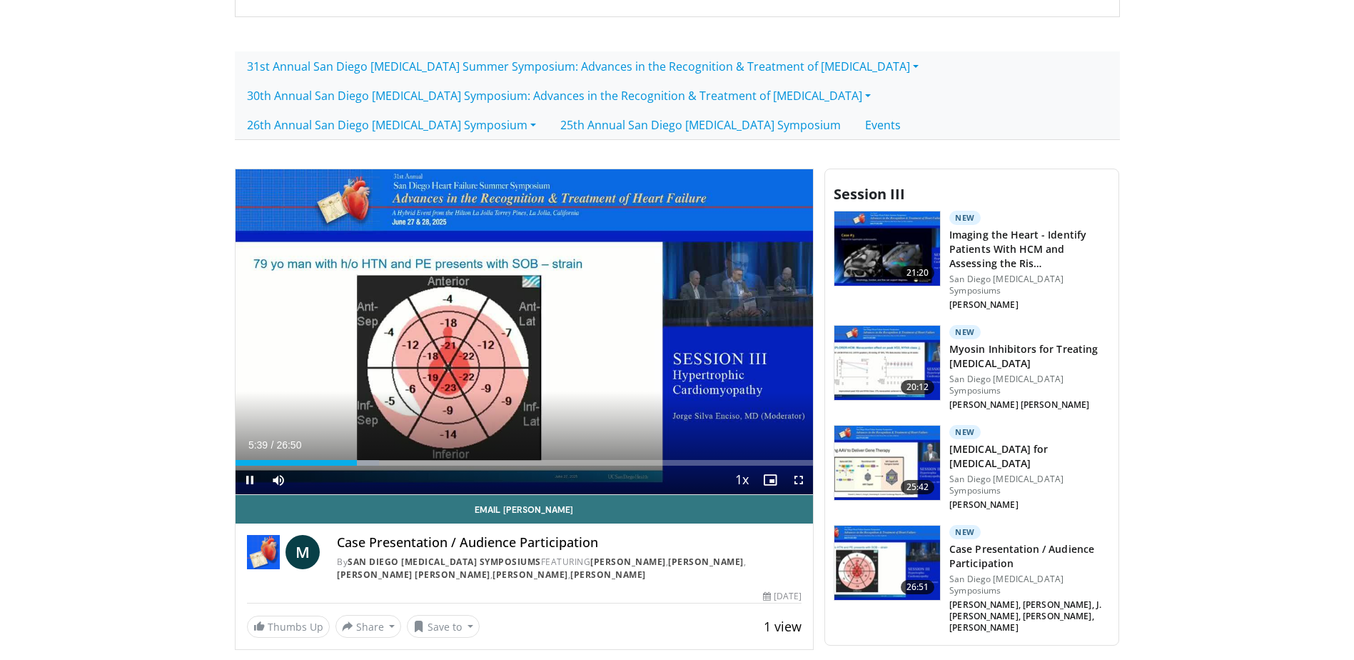
click at [430, 468] on div "Current Time 5:39 / Duration 26:50 Pause Skip Backward Skip Forward Mute 72% Lo…" at bounding box center [525, 479] width 578 height 29
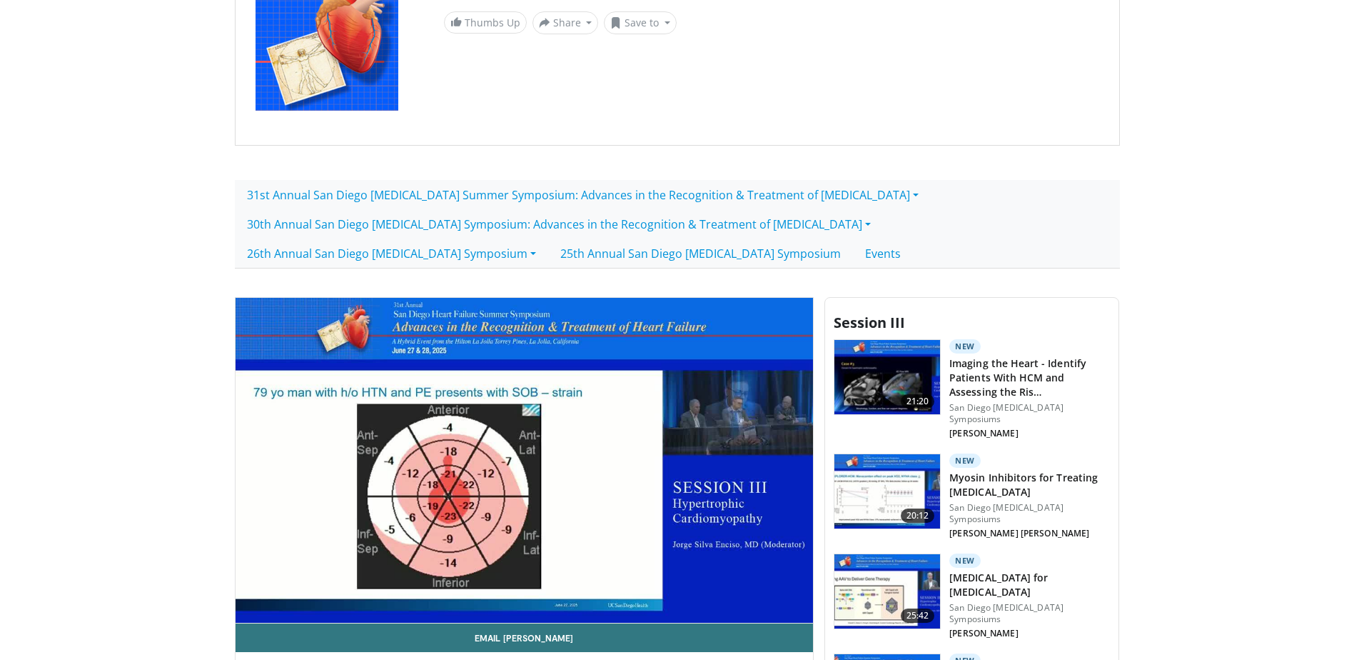
scroll to position [172, 0]
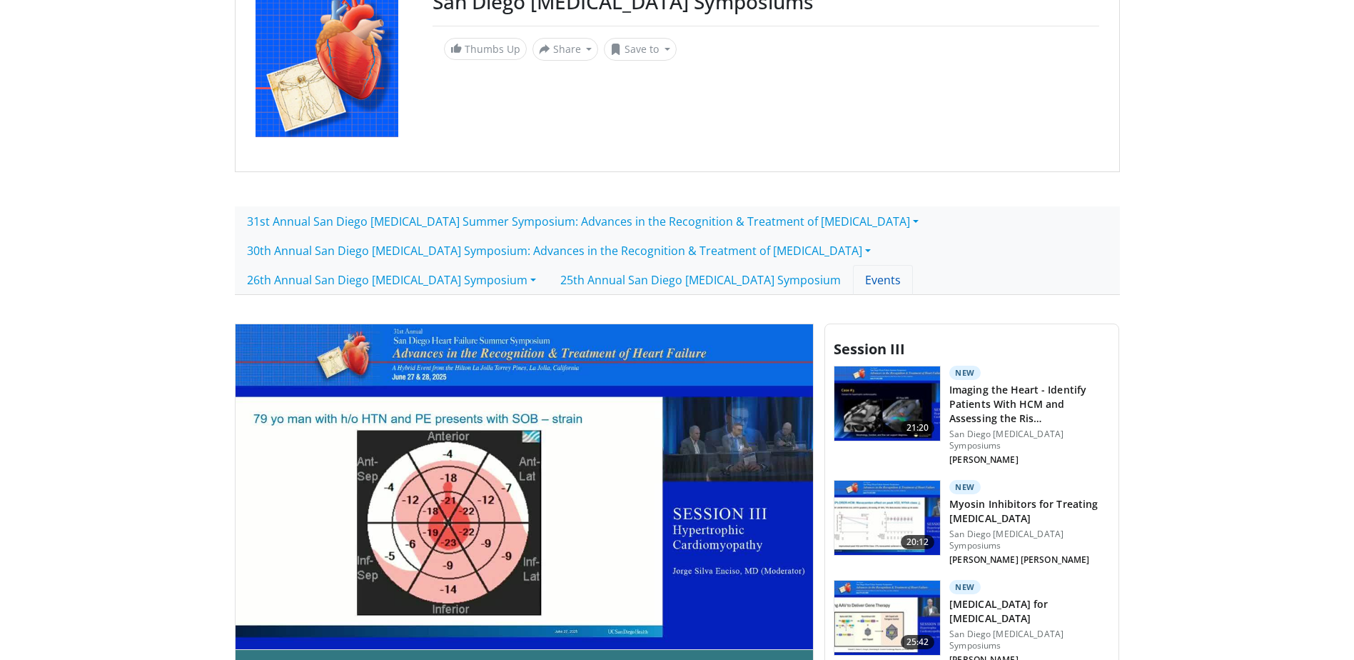
click at [853, 280] on link "Events" at bounding box center [883, 280] width 60 height 30
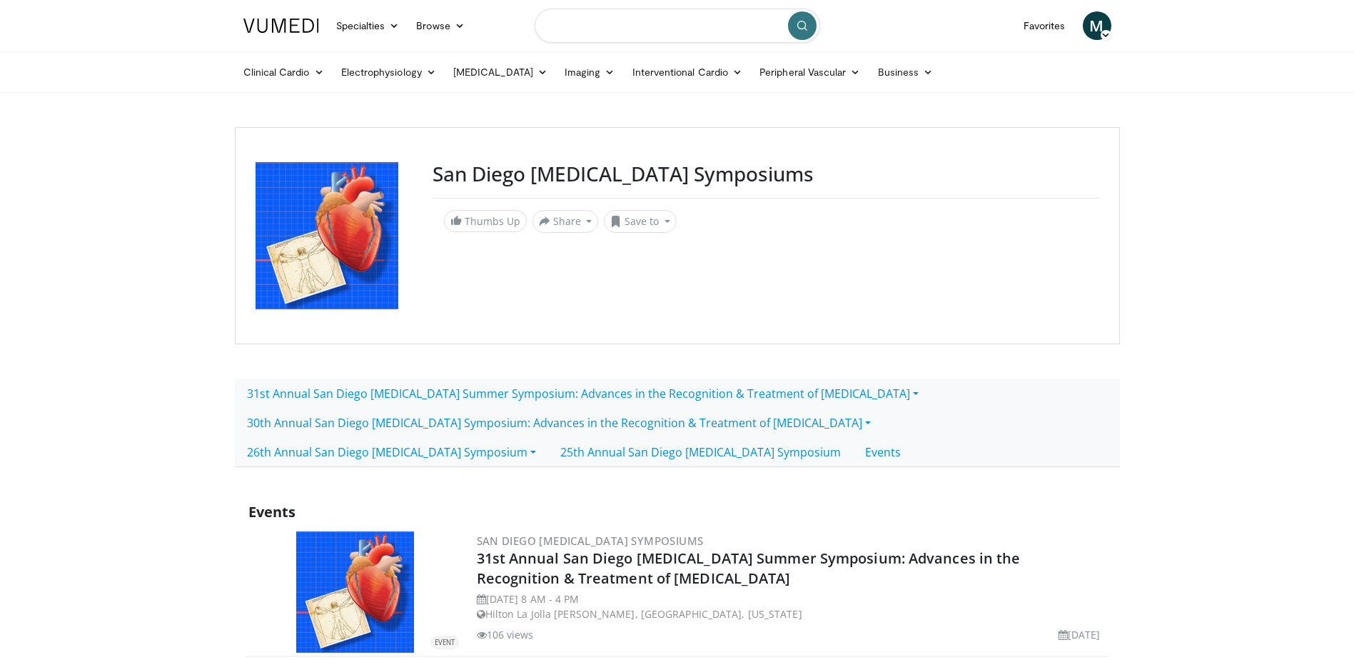
click at [560, 34] on input "Search topics, interventions" at bounding box center [677, 26] width 285 height 34
type input "*********"
click at [804, 30] on icon "submit" at bounding box center [802, 25] width 11 height 11
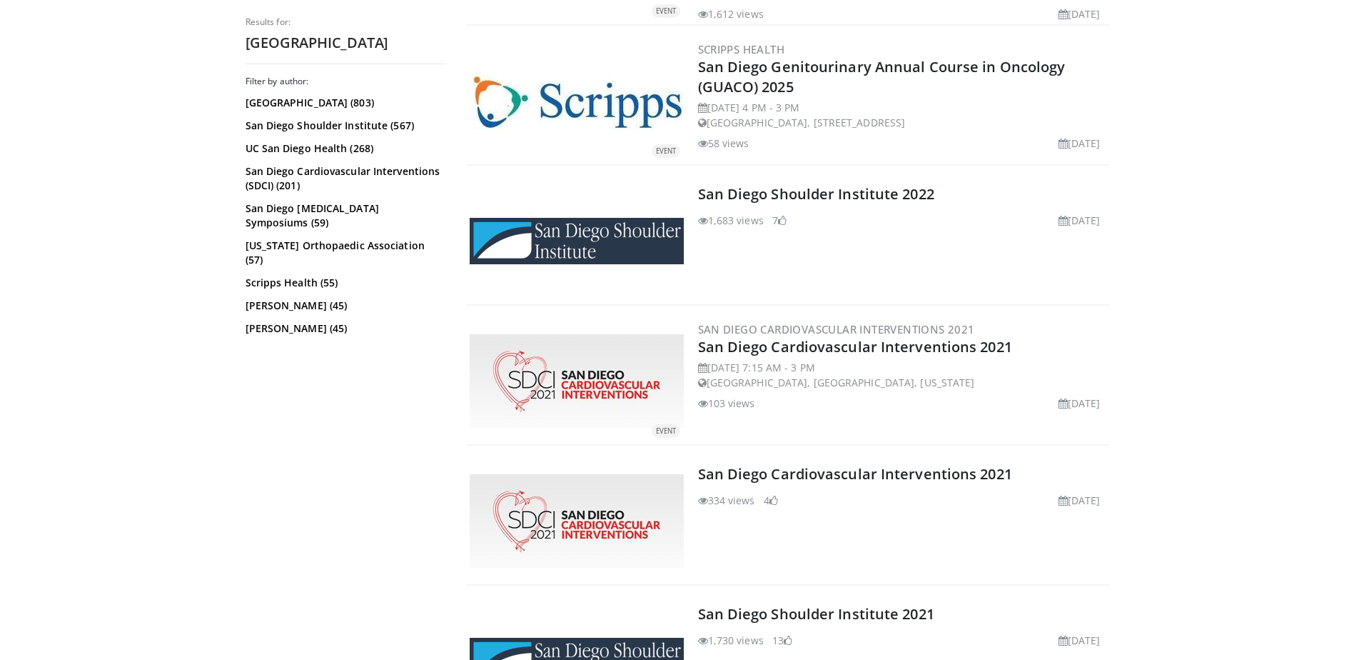
scroll to position [2660, 0]
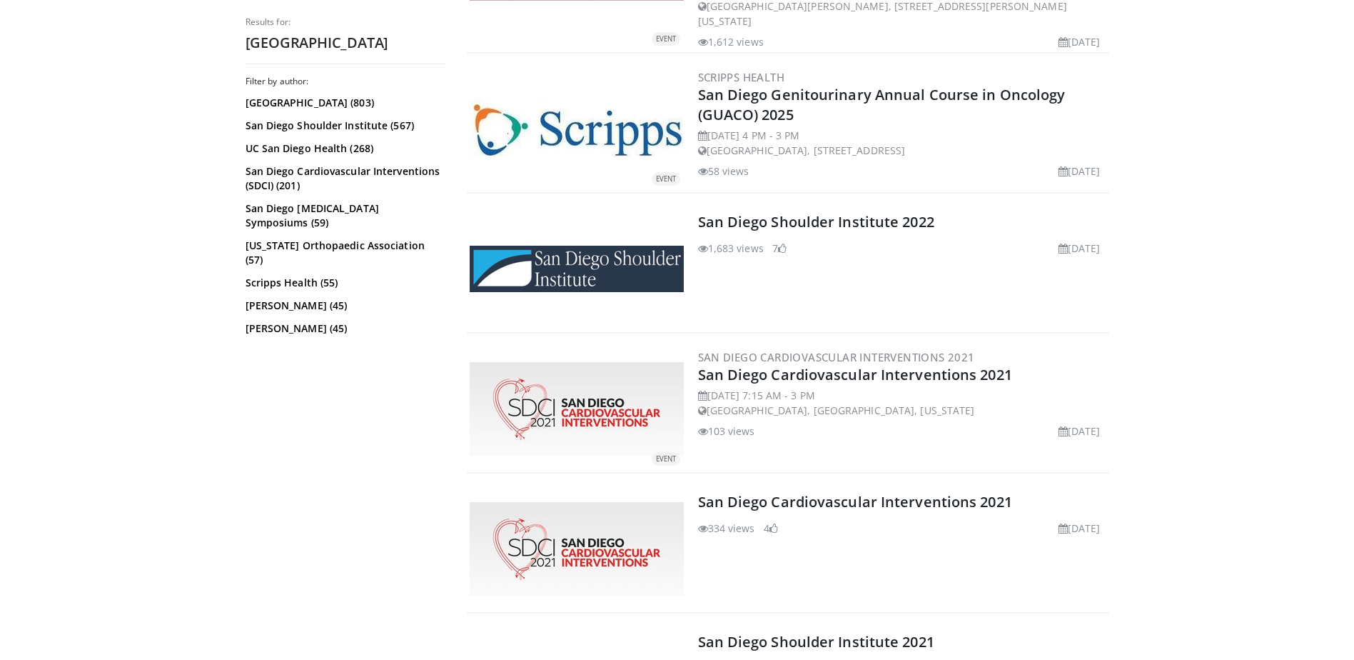
click at [478, 112] on img at bounding box center [577, 128] width 214 height 59
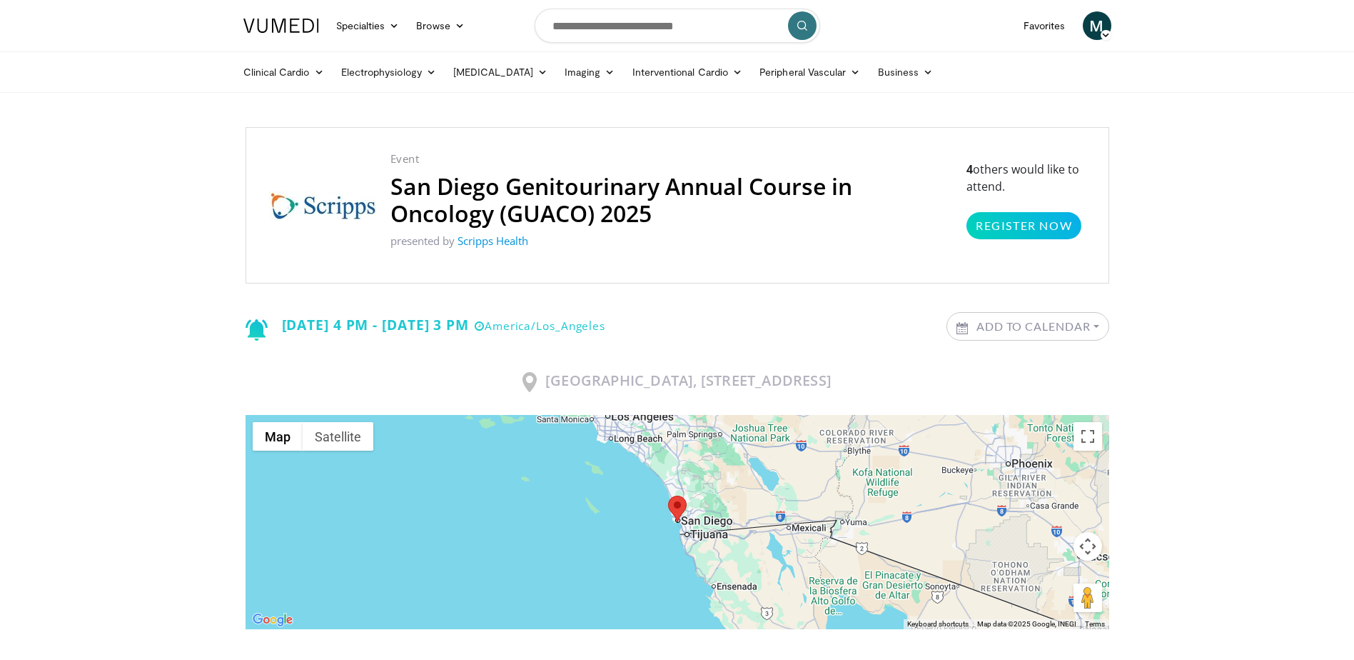
click at [298, 204] on img at bounding box center [322, 205] width 107 height 29
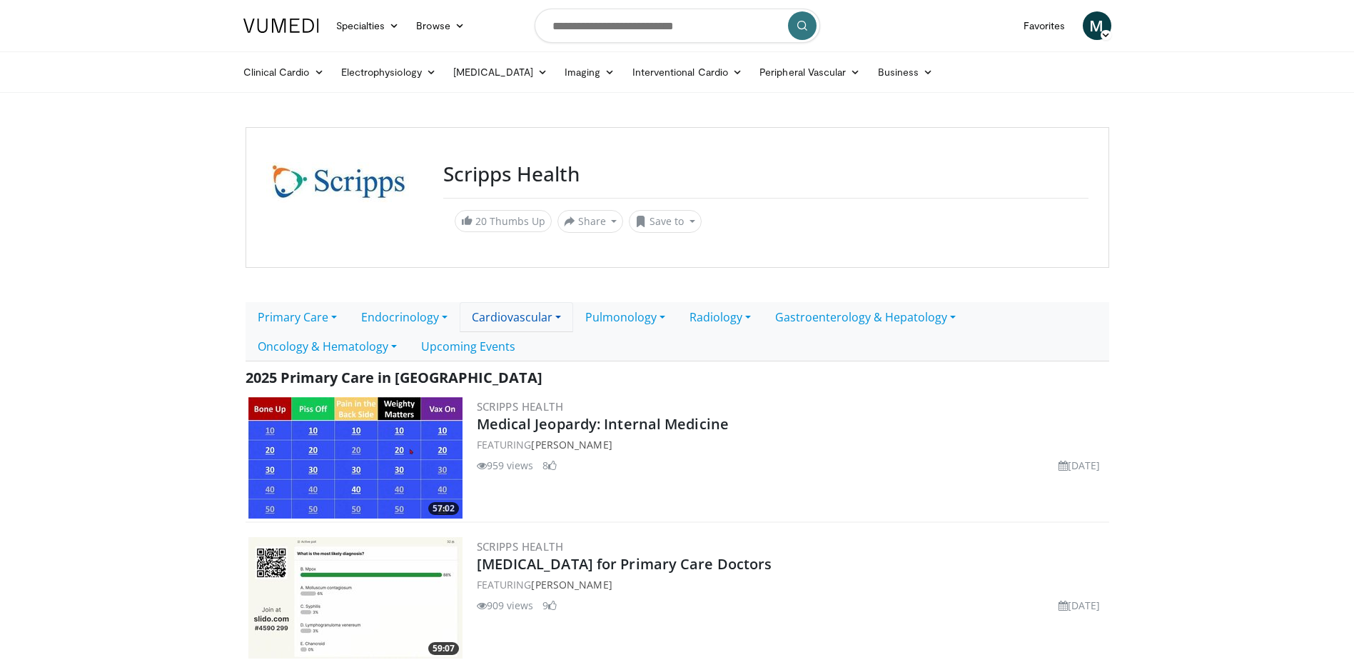
click at [560, 315] on link "Cardiovascular" at bounding box center [516, 317] width 113 height 30
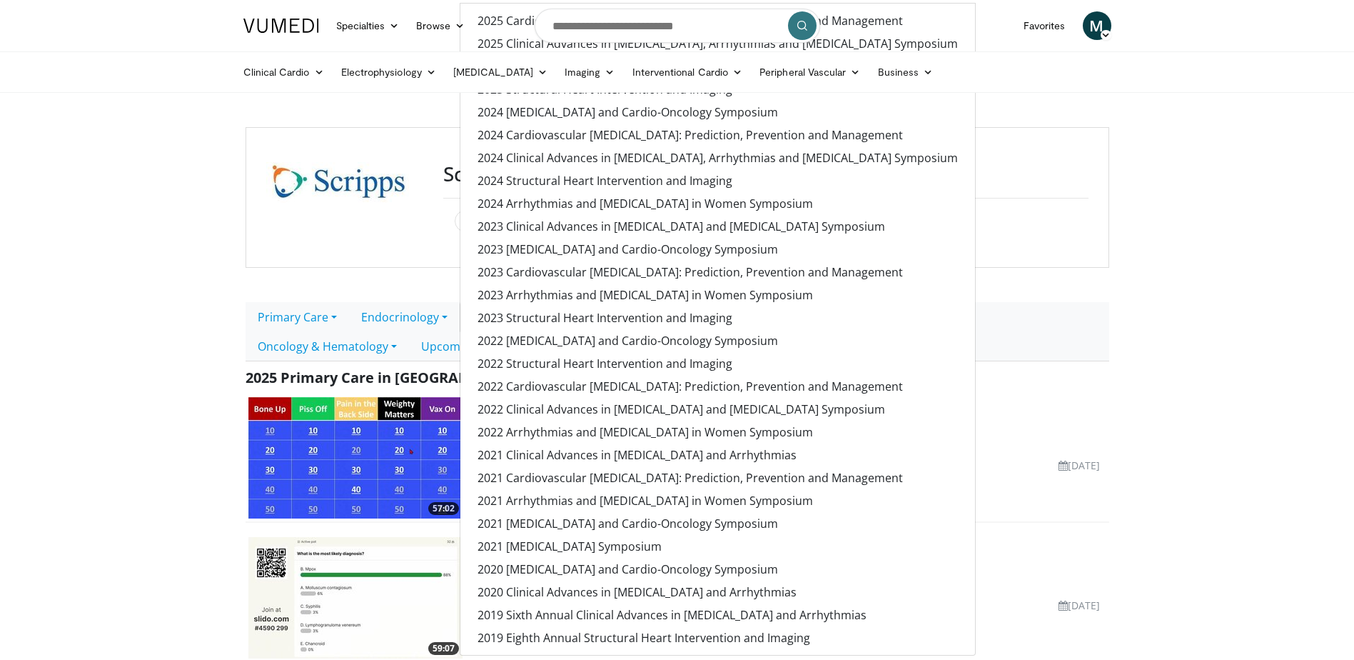
click at [956, 24] on nav "Specialties Adult & Family Medicine Allergy, Asthma, Immunology Anesthesiology …" at bounding box center [677, 25] width 885 height 51
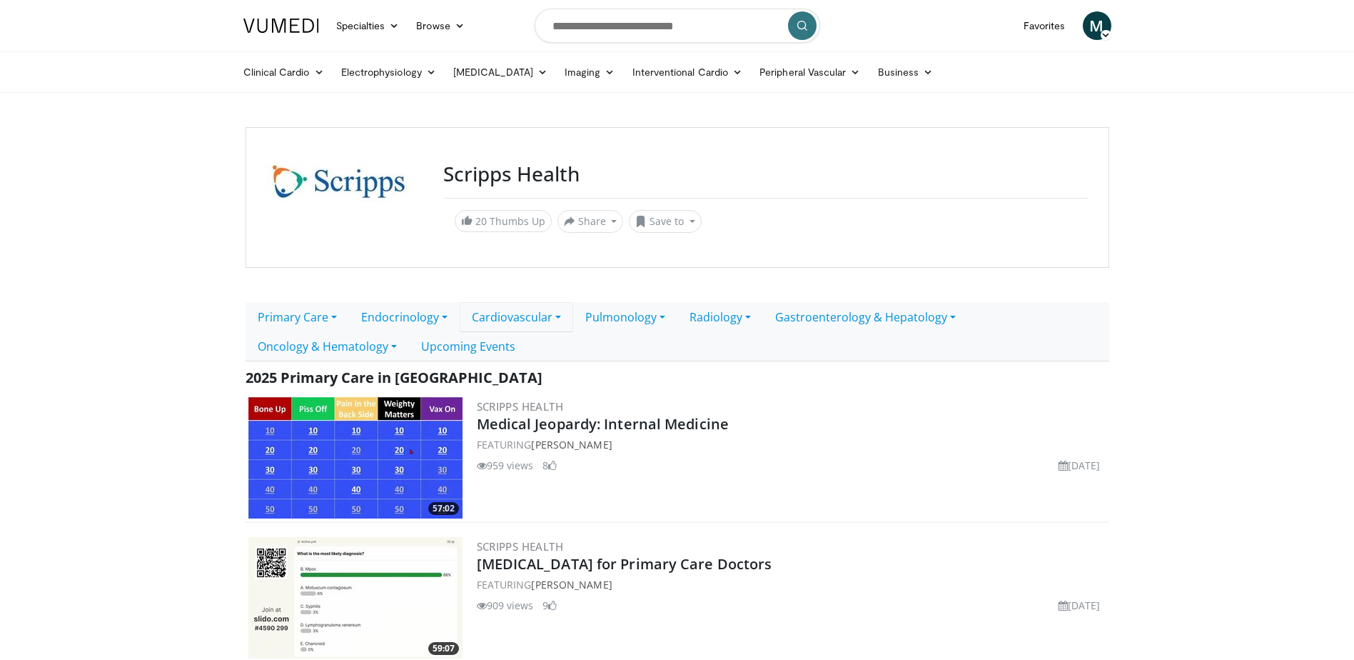
click at [565, 317] on link "Cardiovascular" at bounding box center [516, 317] width 113 height 30
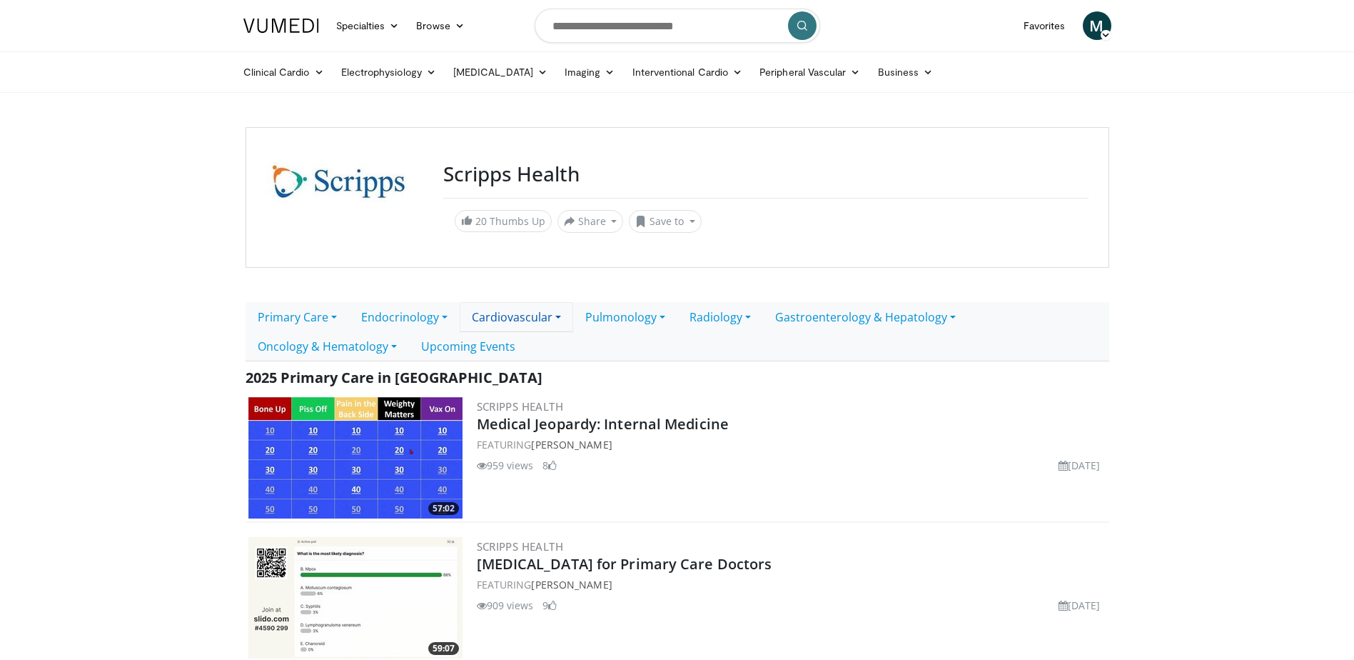
click at [564, 315] on link "Cardiovascular" at bounding box center [516, 317] width 113 height 30
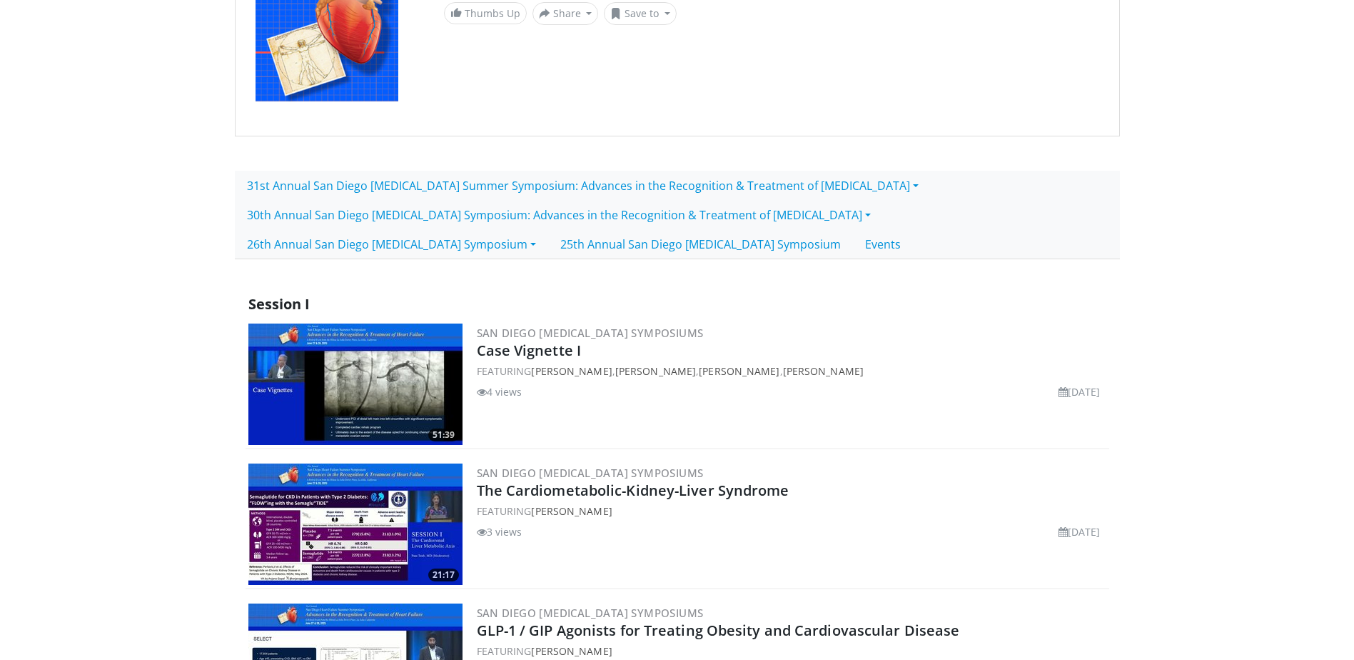
scroll to position [166, 0]
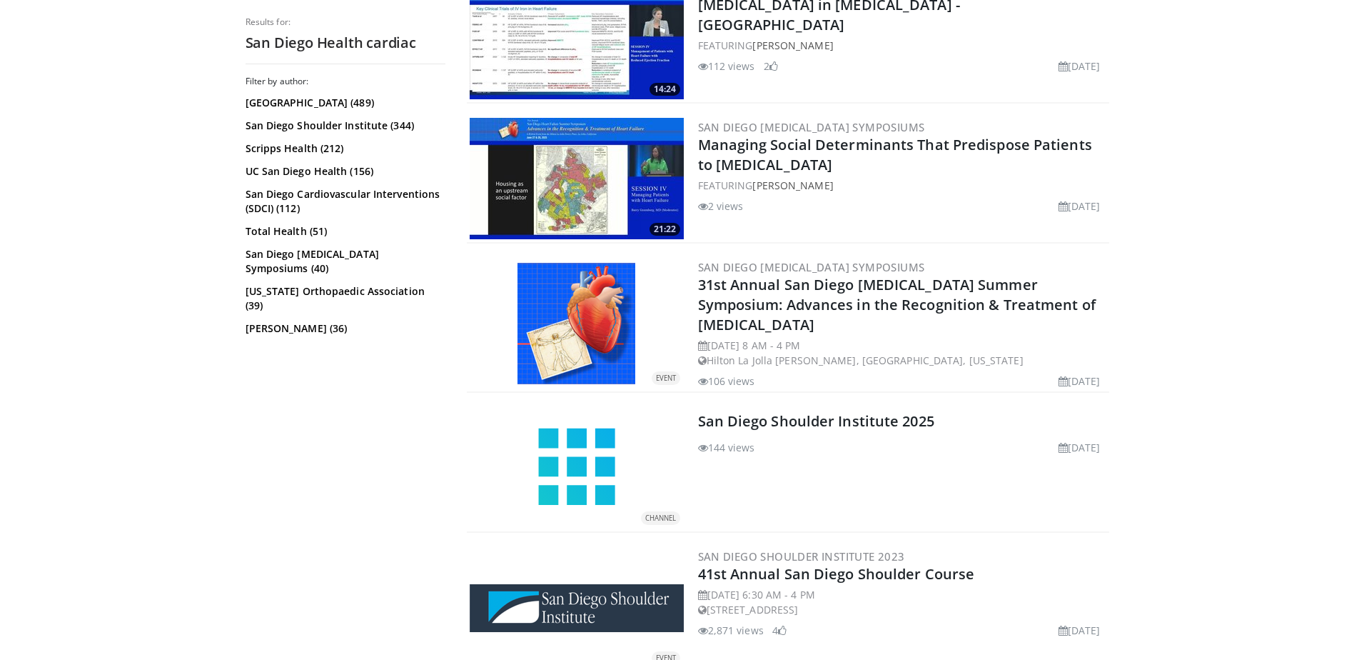
scroll to position [571, 0]
